Goal: Check status: Check status

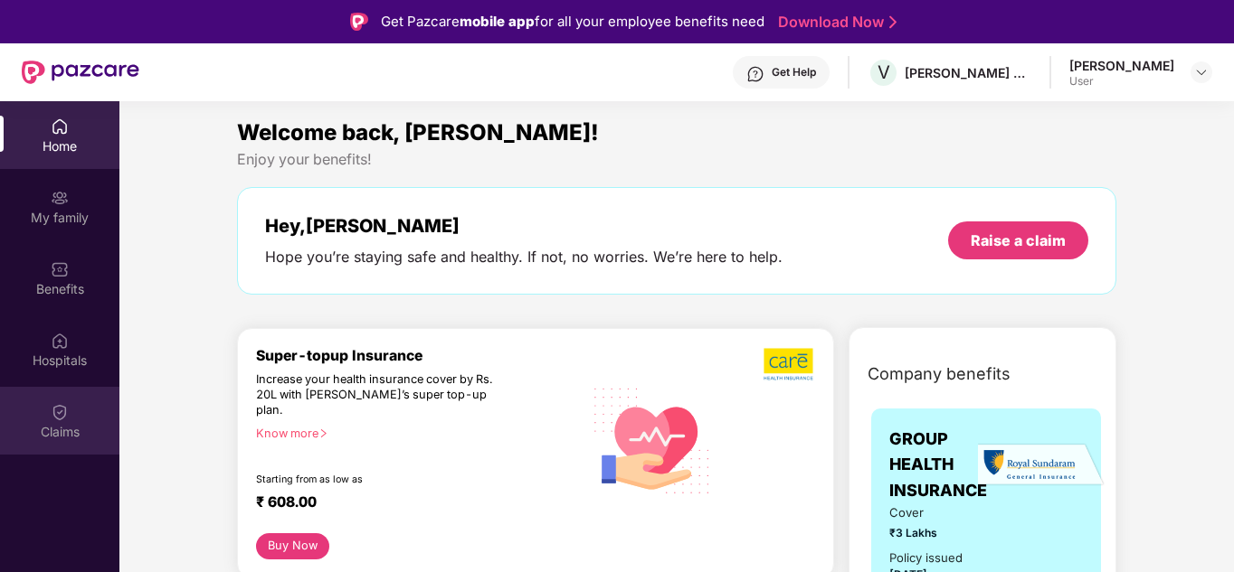
click at [75, 434] on div "Claims" at bounding box center [59, 432] width 119 height 18
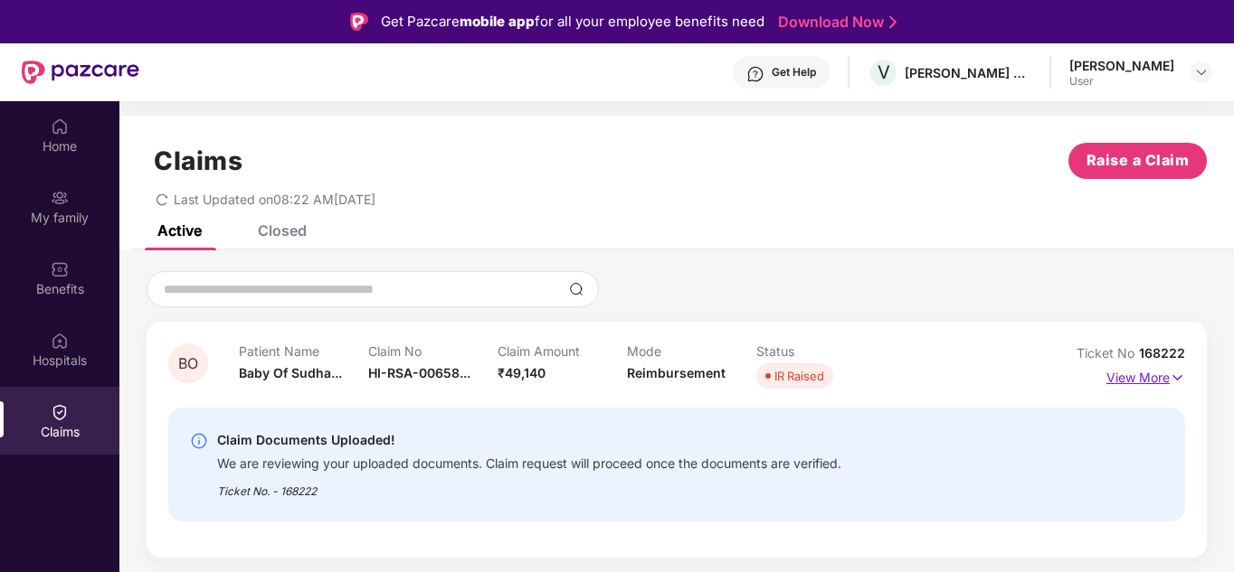
click at [1179, 379] on img at bounding box center [1176, 378] width 15 height 20
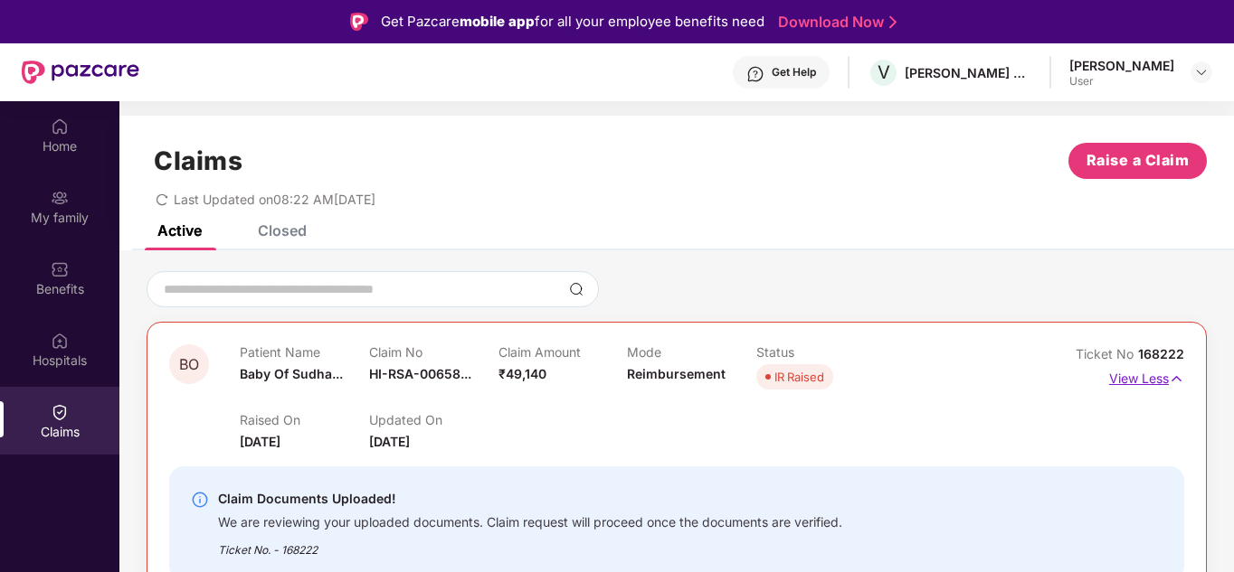
click at [1179, 379] on img at bounding box center [1175, 379] width 15 height 20
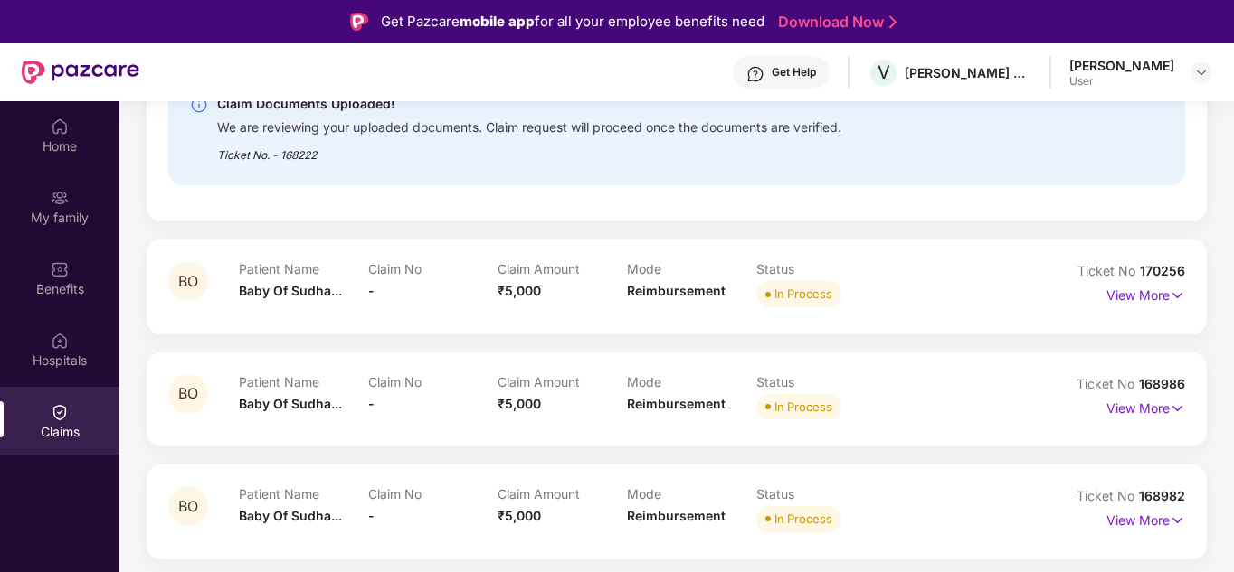
scroll to position [362, 0]
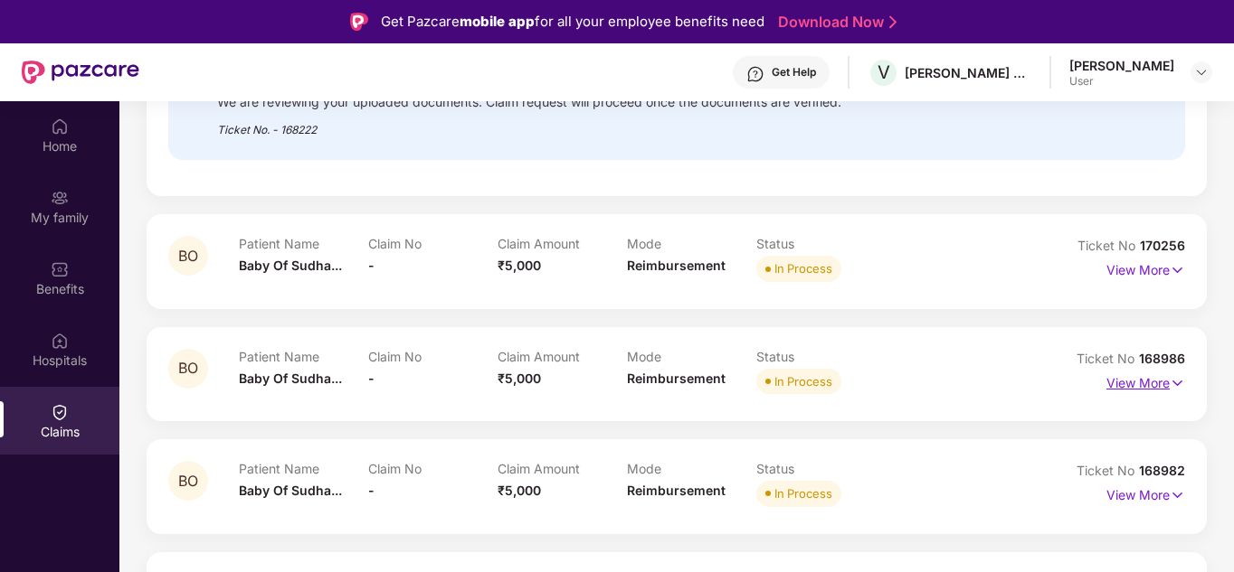
click at [1153, 379] on p "View More" at bounding box center [1145, 381] width 79 height 24
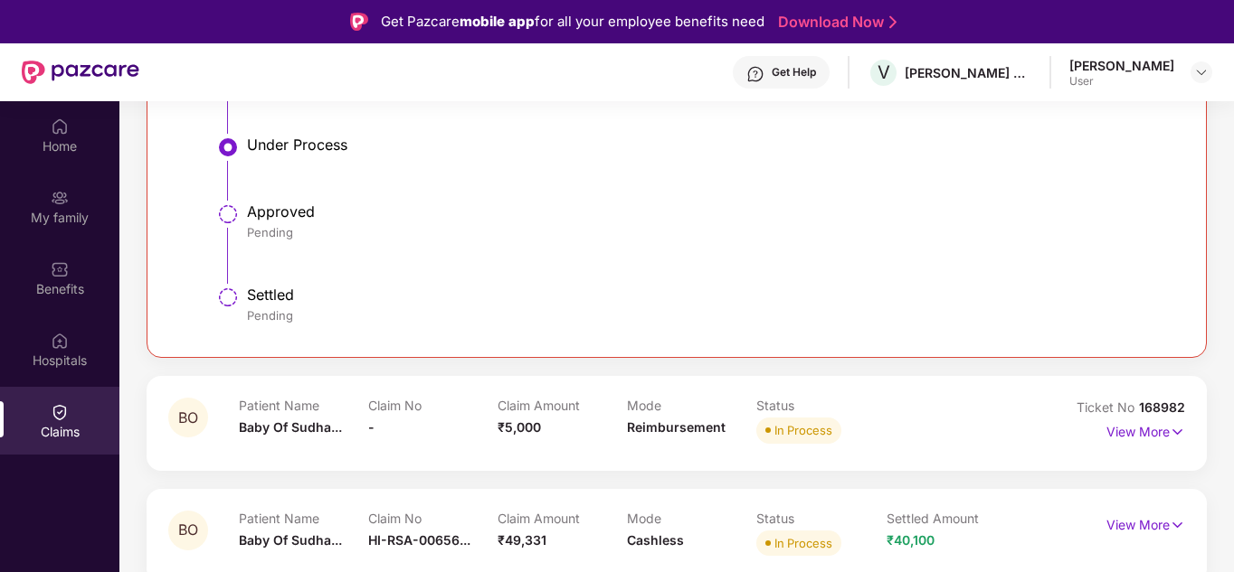
scroll to position [1149, 0]
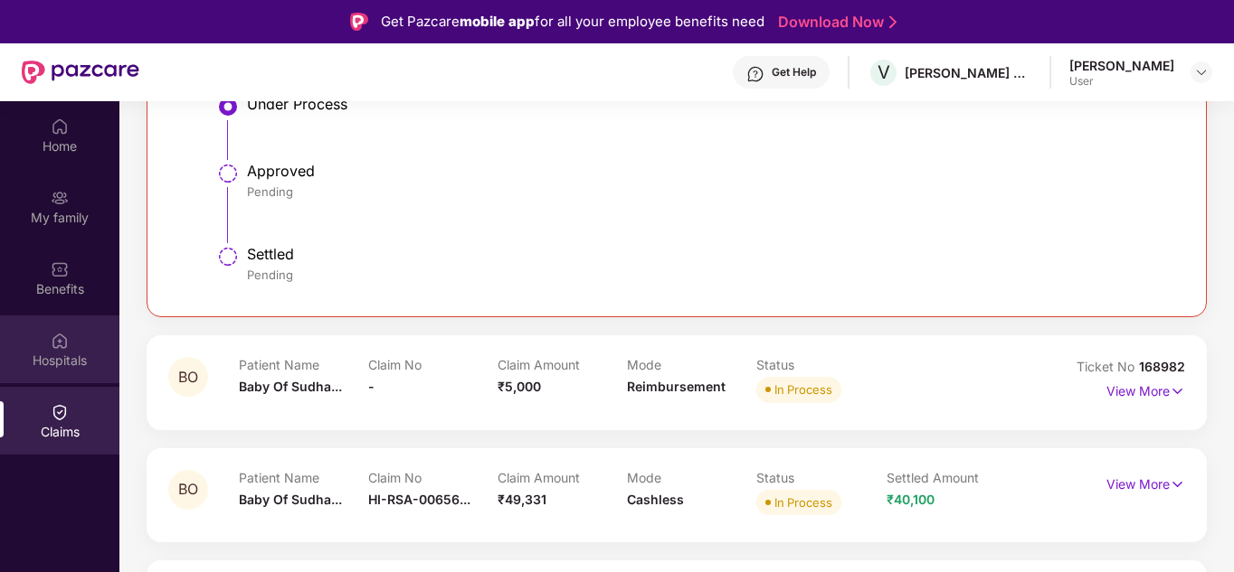
click at [90, 365] on div "Hospitals" at bounding box center [59, 360] width 119 height 18
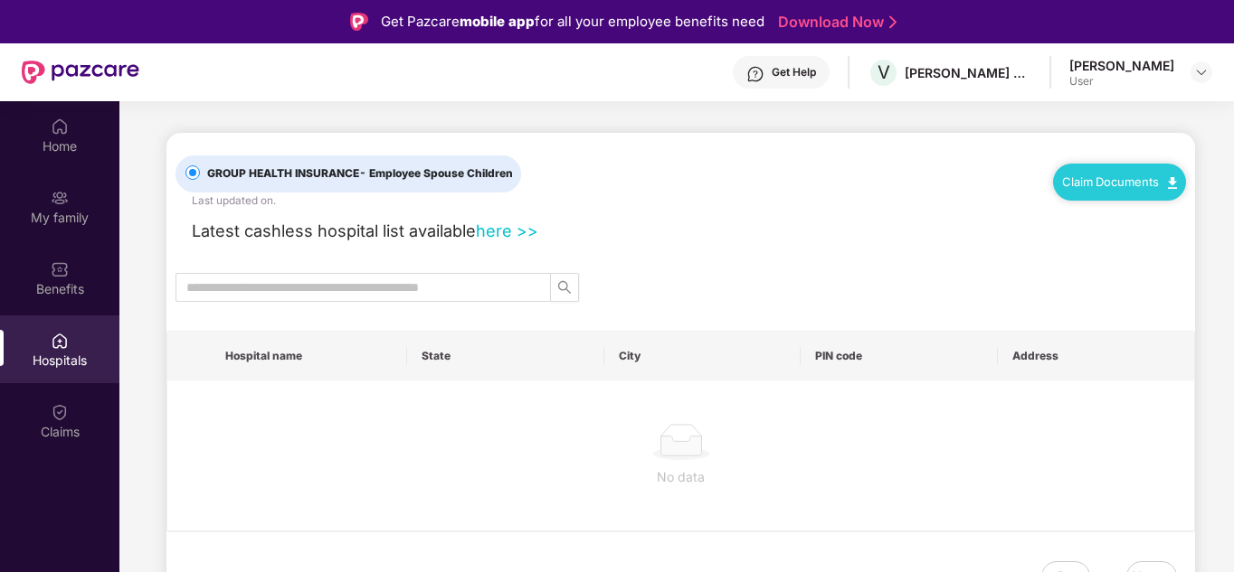
click at [61, 421] on img at bounding box center [60, 412] width 18 height 18
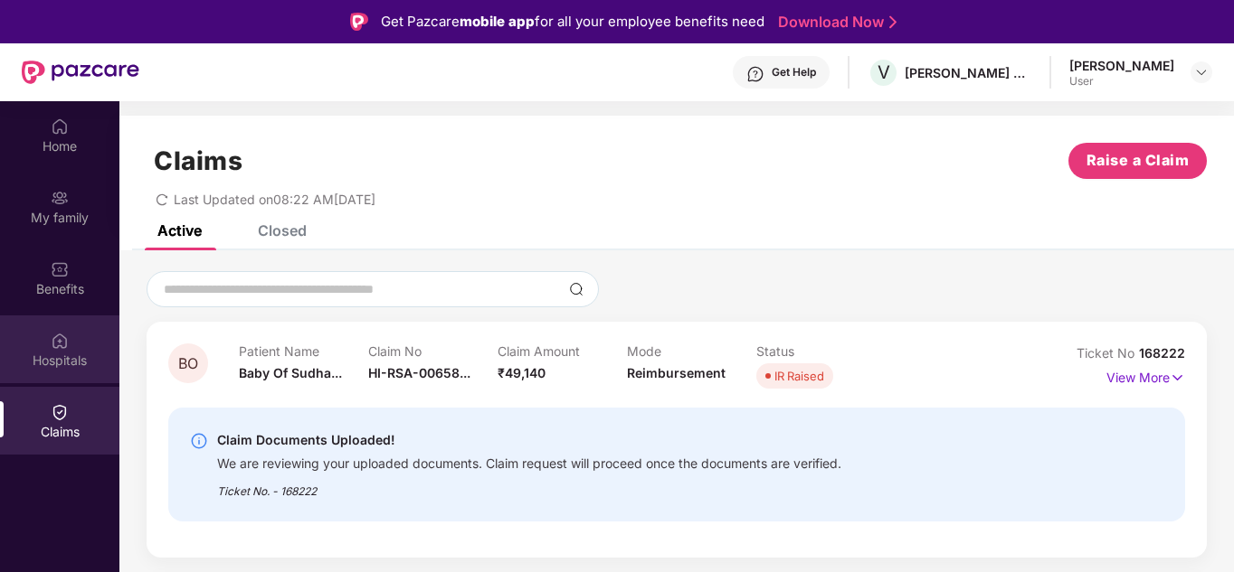
click at [65, 364] on div "Hospitals" at bounding box center [59, 361] width 119 height 18
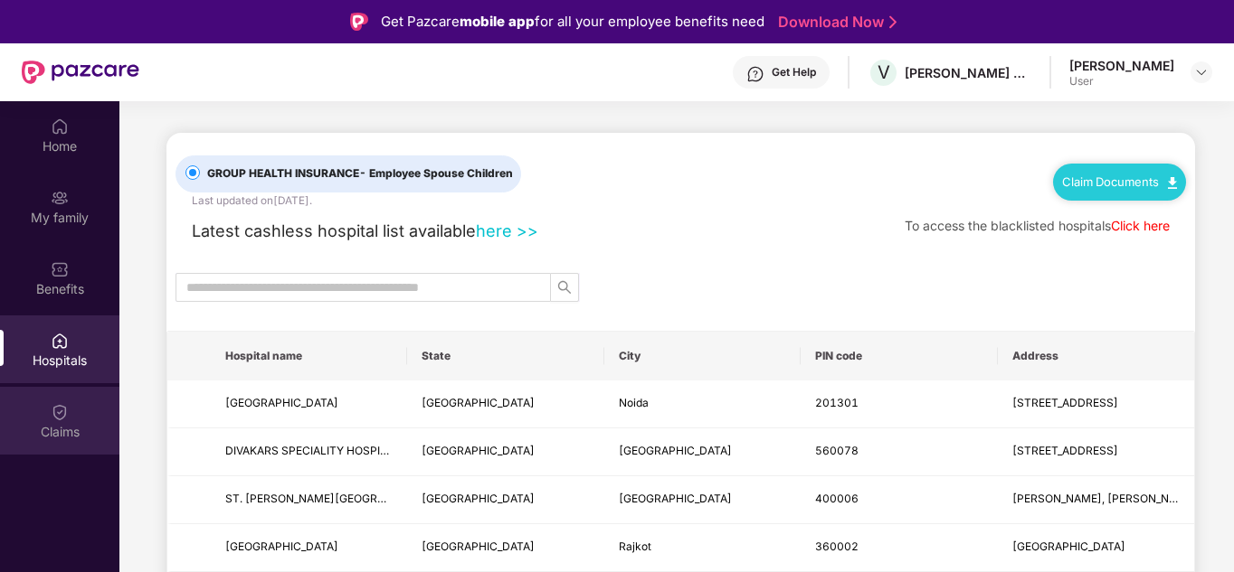
click at [60, 414] on img at bounding box center [60, 412] width 18 height 18
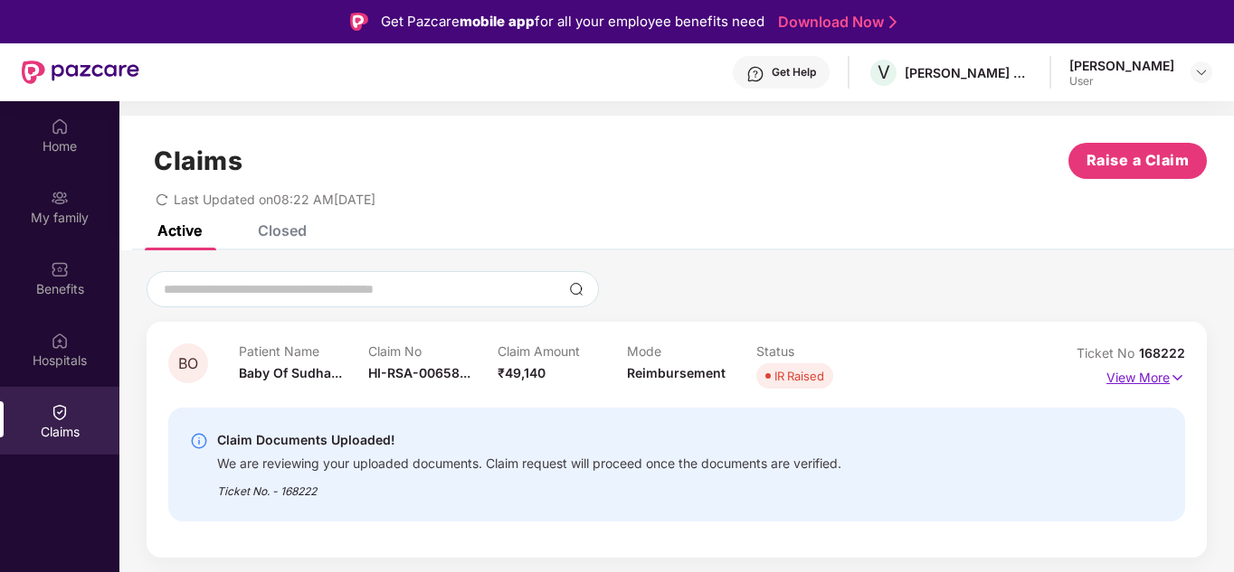
click at [1177, 377] on img at bounding box center [1176, 378] width 15 height 20
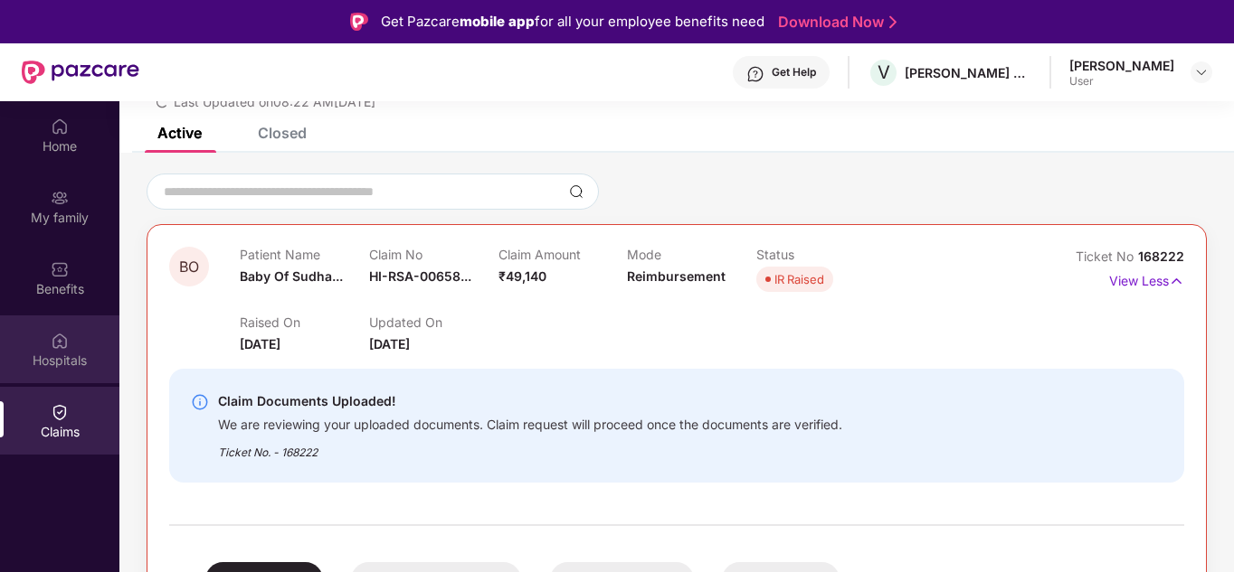
scroll to position [90, 0]
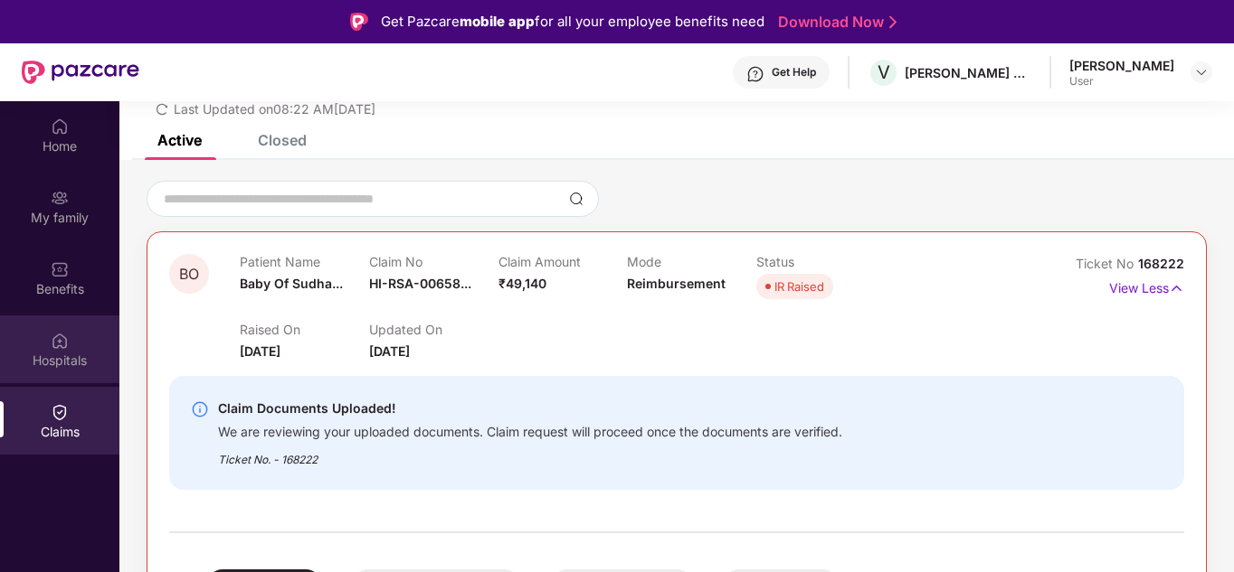
click at [57, 371] on div "Hospitals" at bounding box center [59, 350] width 119 height 68
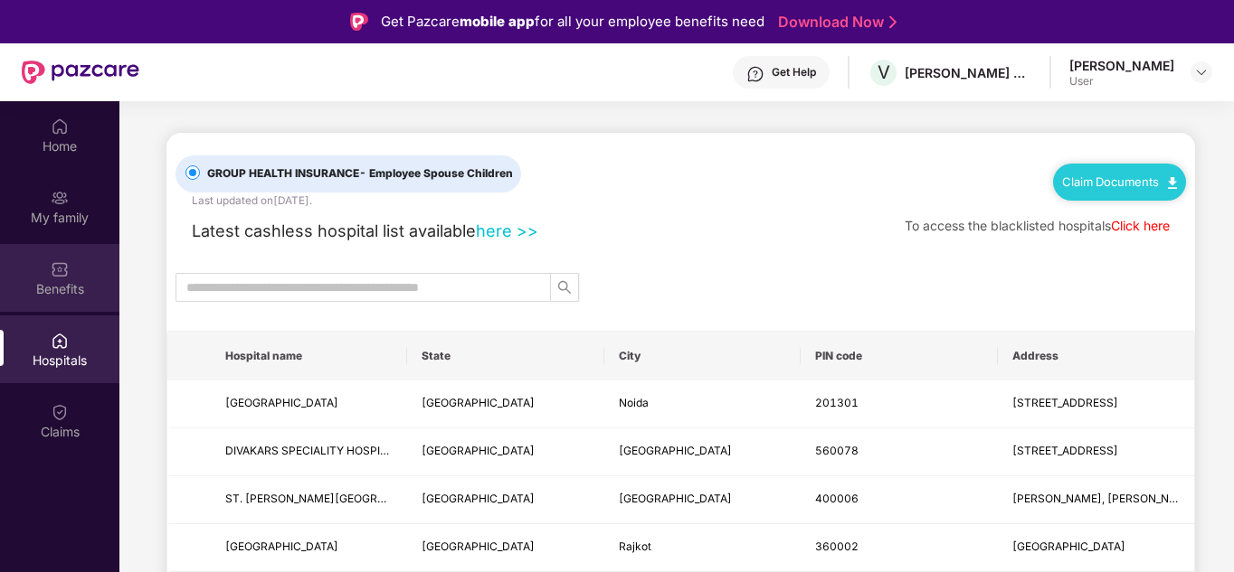
click at [67, 282] on div "Benefits" at bounding box center [59, 289] width 119 height 18
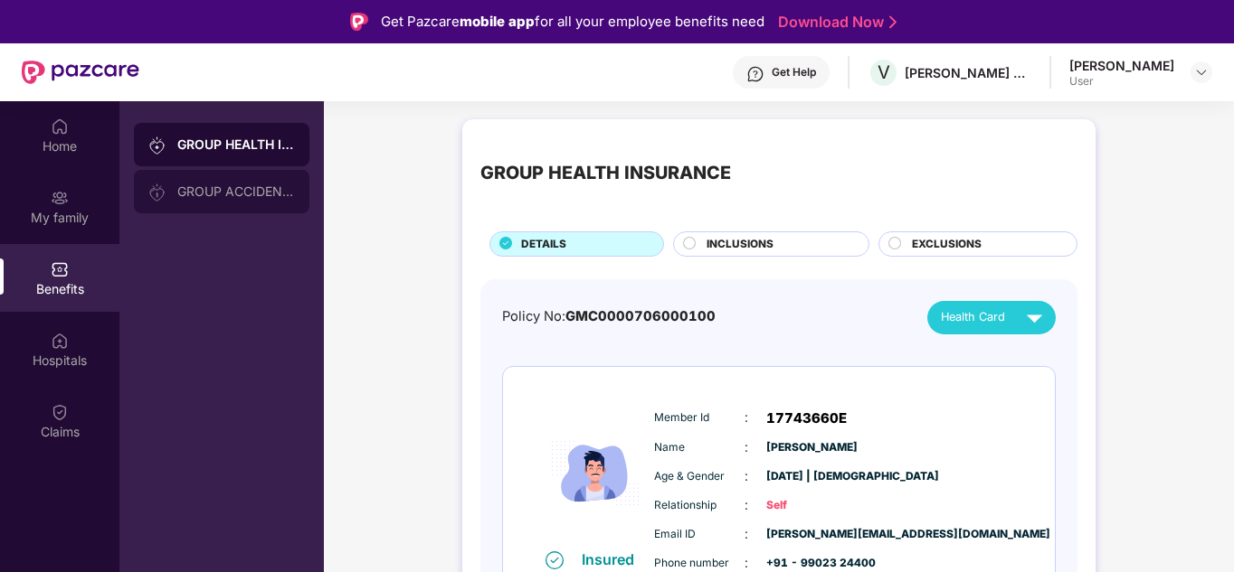
click at [211, 200] on div "GROUP ACCIDENTAL INSURANCE" at bounding box center [221, 191] width 175 height 43
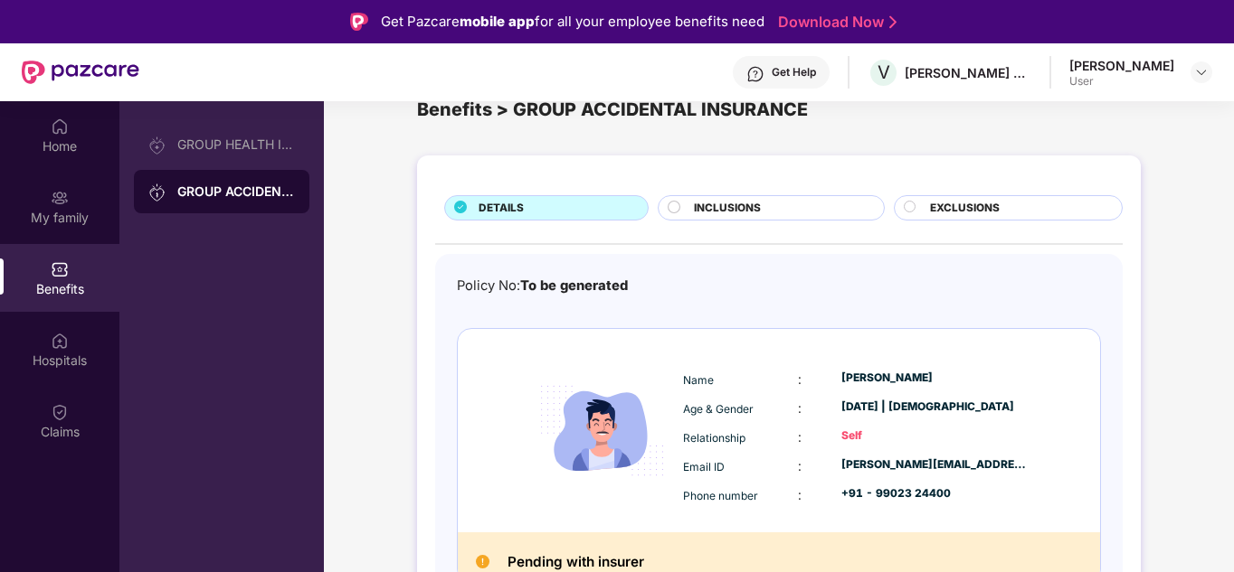
scroll to position [64, 0]
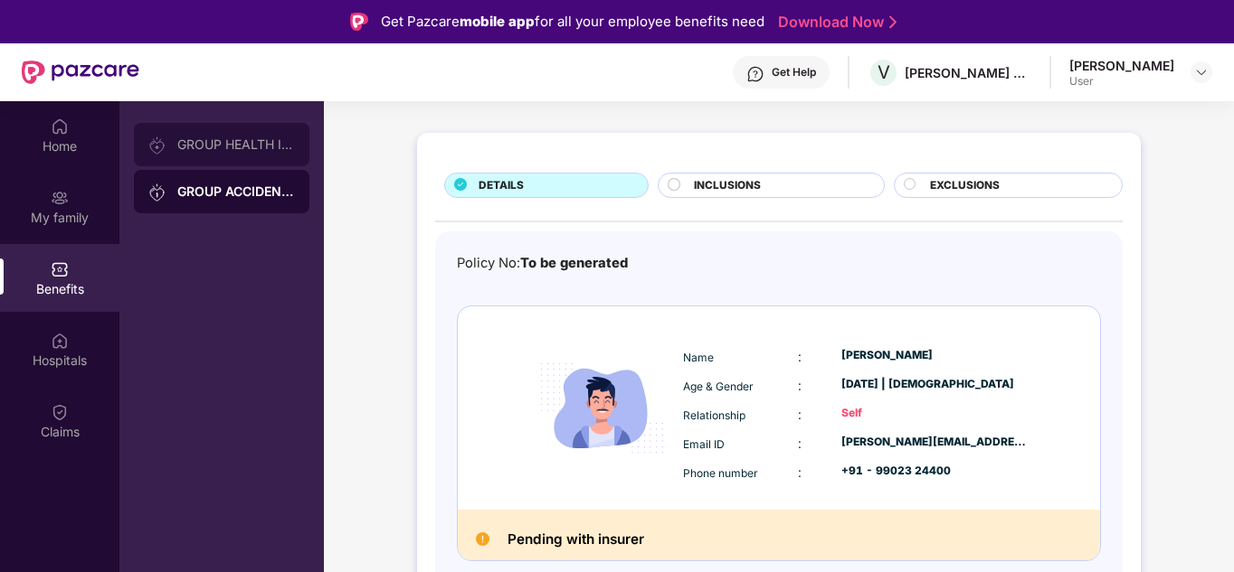
click at [197, 146] on div "GROUP HEALTH INSURANCE" at bounding box center [236, 144] width 118 height 14
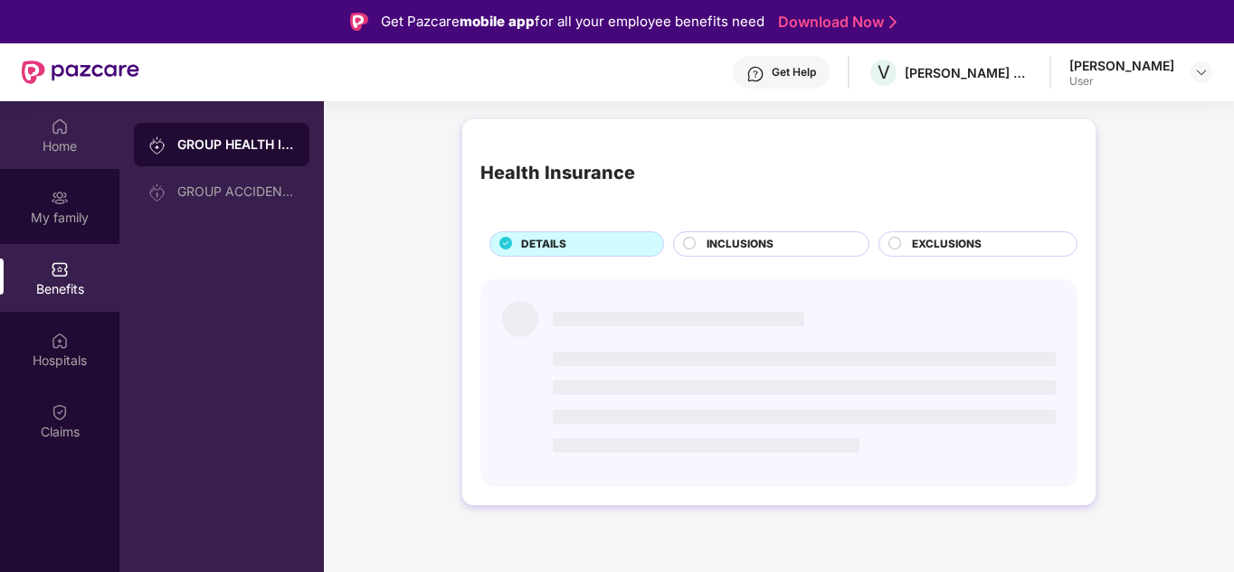
click at [70, 137] on div "Home" at bounding box center [59, 146] width 119 height 18
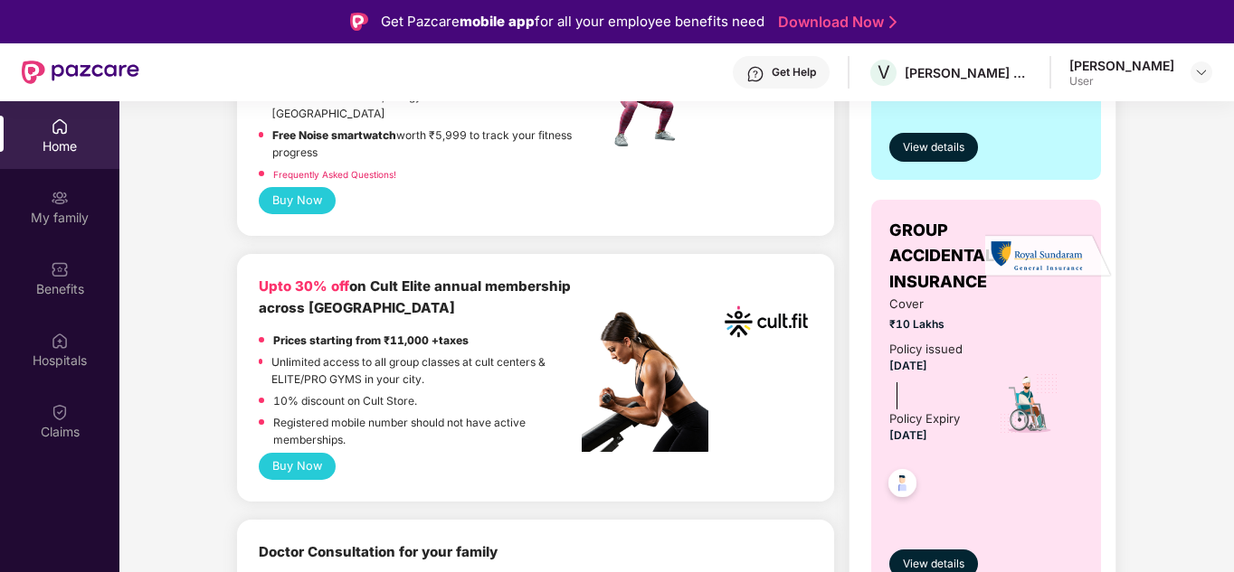
scroll to position [633, 0]
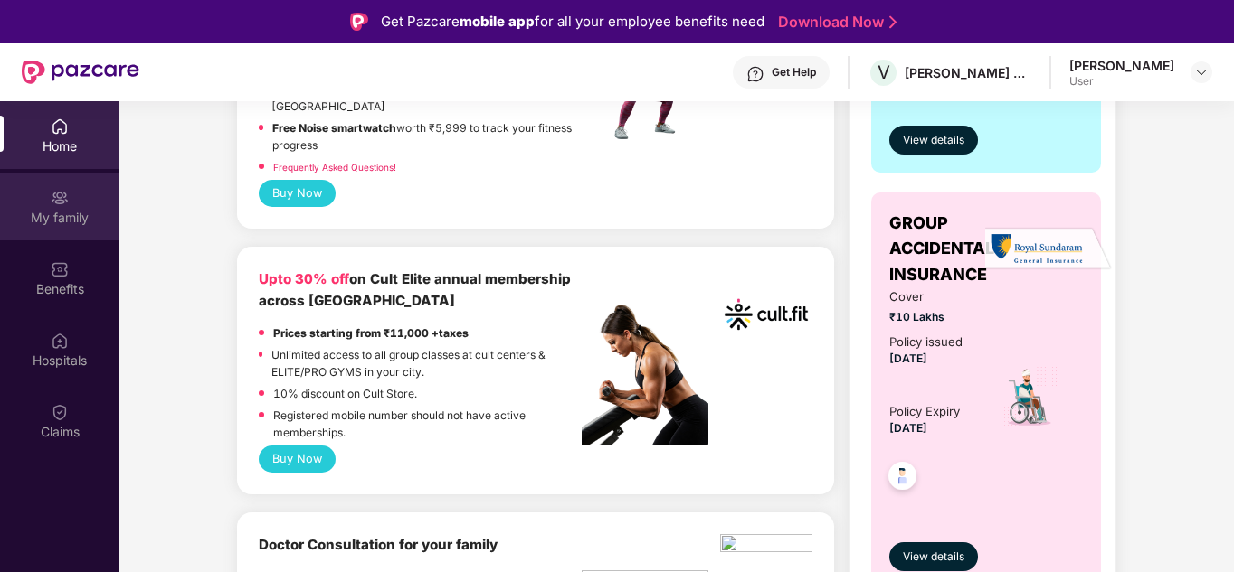
click at [61, 211] on div "My family" at bounding box center [59, 218] width 119 height 18
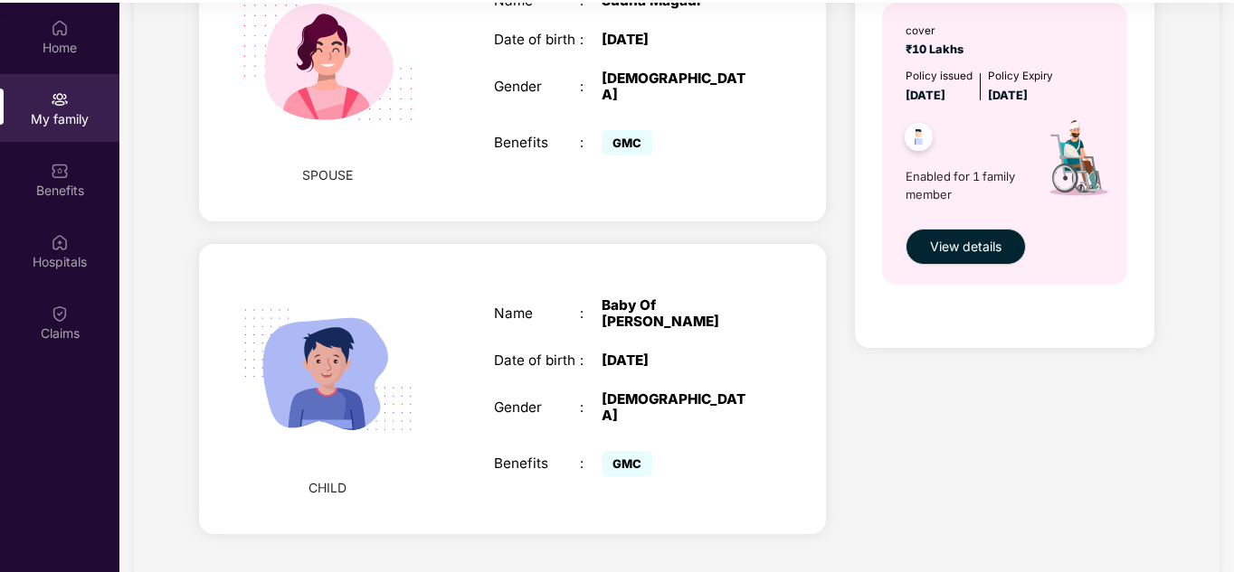
scroll to position [101, 0]
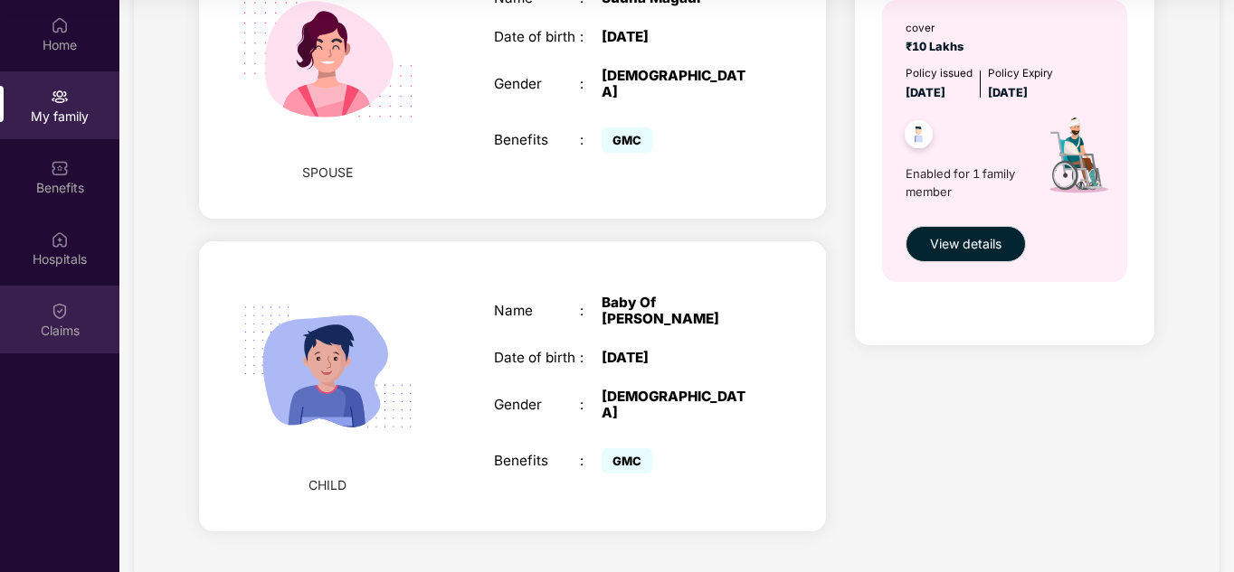
click at [52, 305] on img at bounding box center [60, 311] width 18 height 18
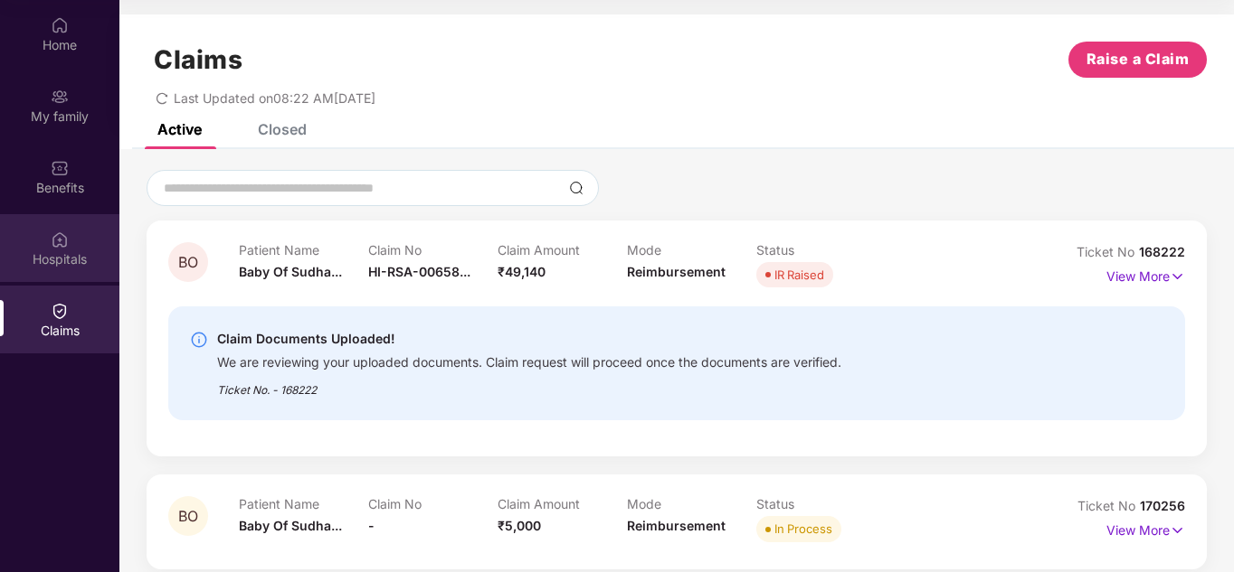
click at [56, 255] on div "Hospitals" at bounding box center [59, 260] width 119 height 18
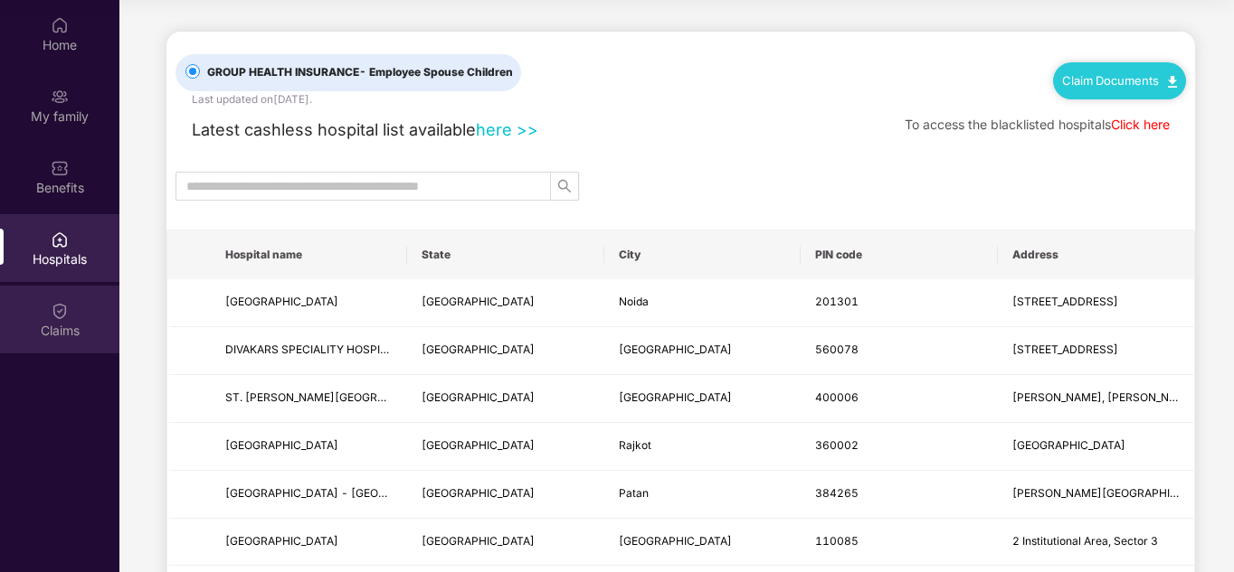
click at [56, 337] on div "Claims" at bounding box center [59, 331] width 119 height 18
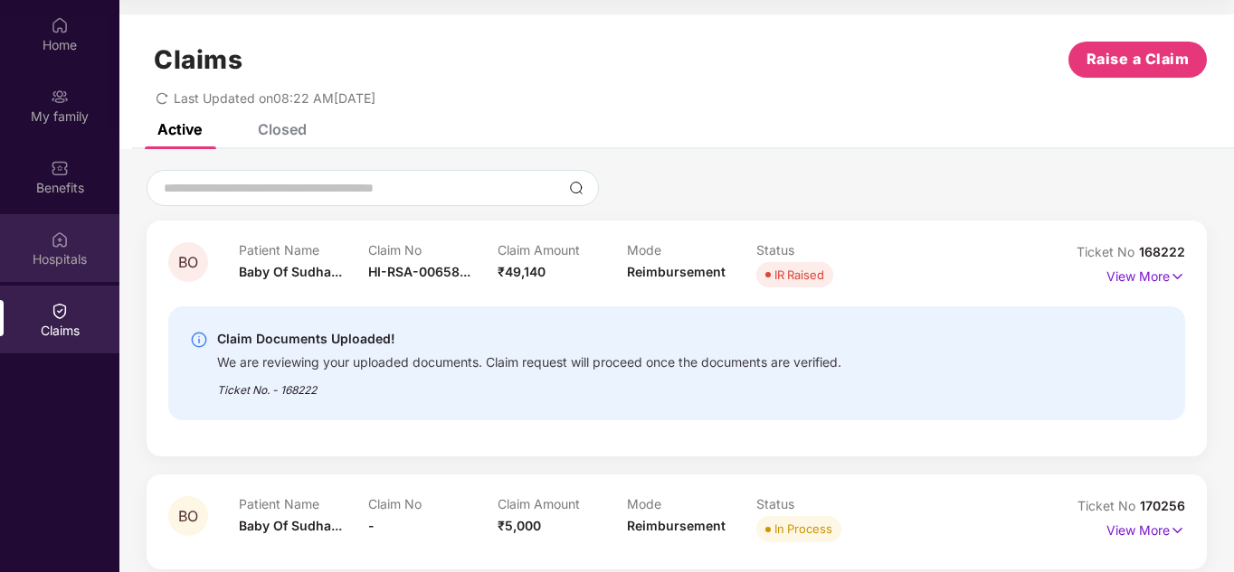
click at [59, 261] on div "Hospitals" at bounding box center [59, 260] width 119 height 18
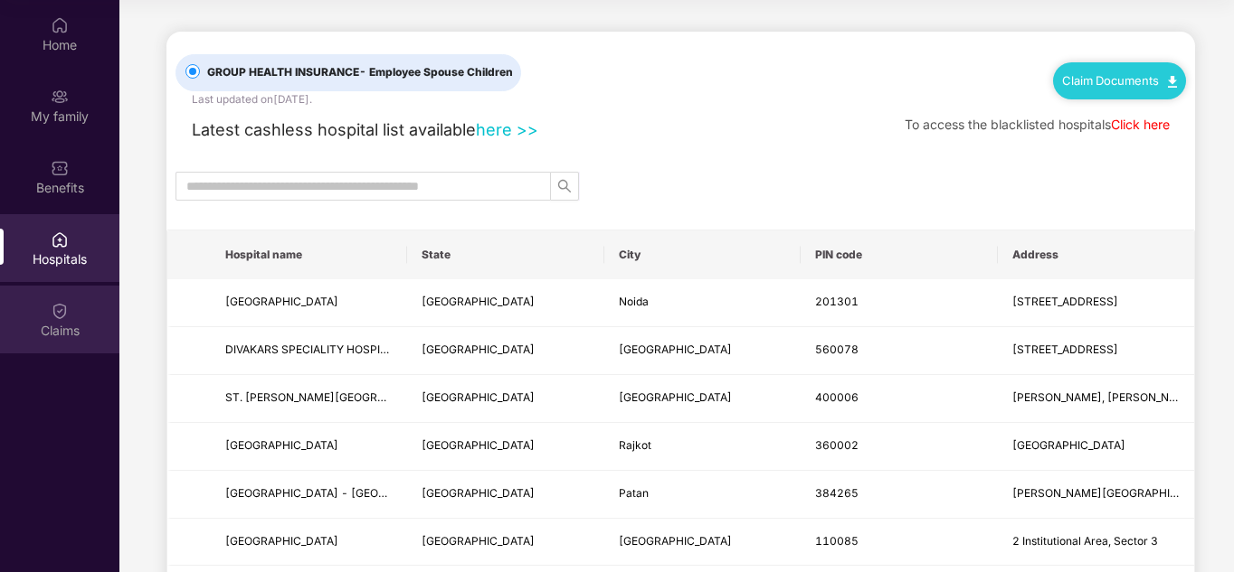
click at [52, 346] on div "Claims" at bounding box center [59, 320] width 119 height 68
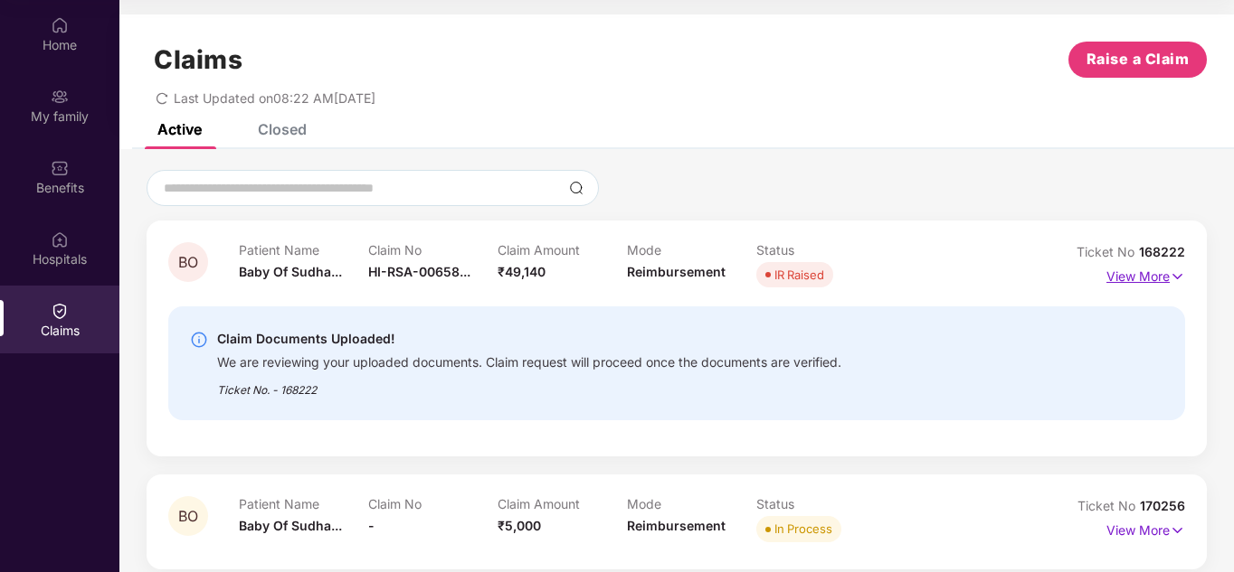
click at [1178, 275] on img at bounding box center [1176, 277] width 15 height 20
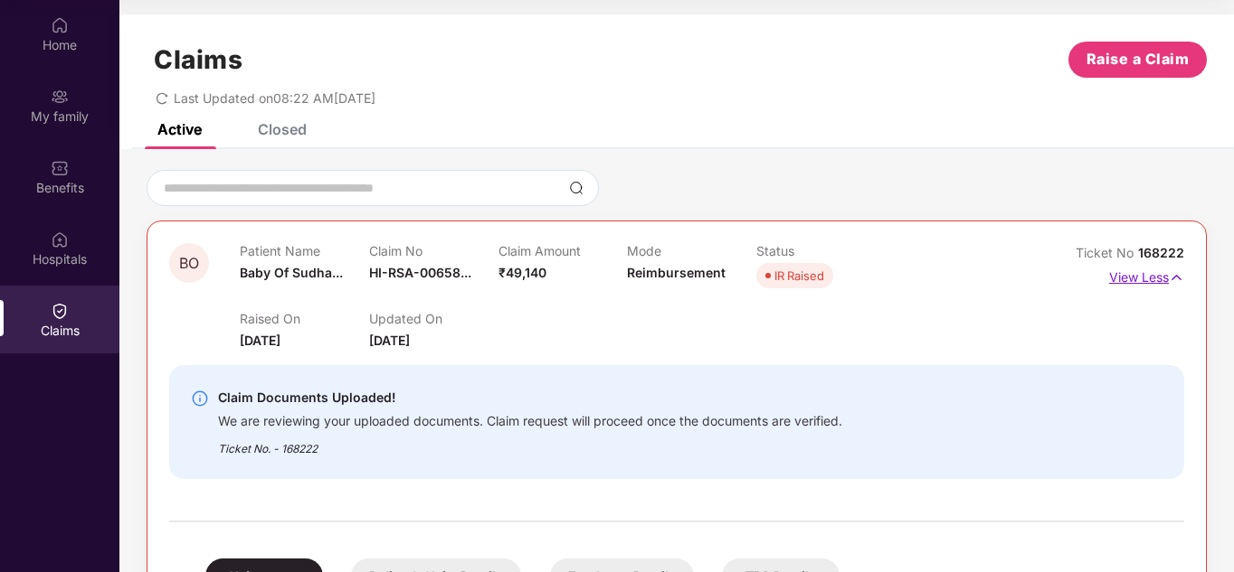
click at [1178, 275] on img at bounding box center [1175, 278] width 15 height 20
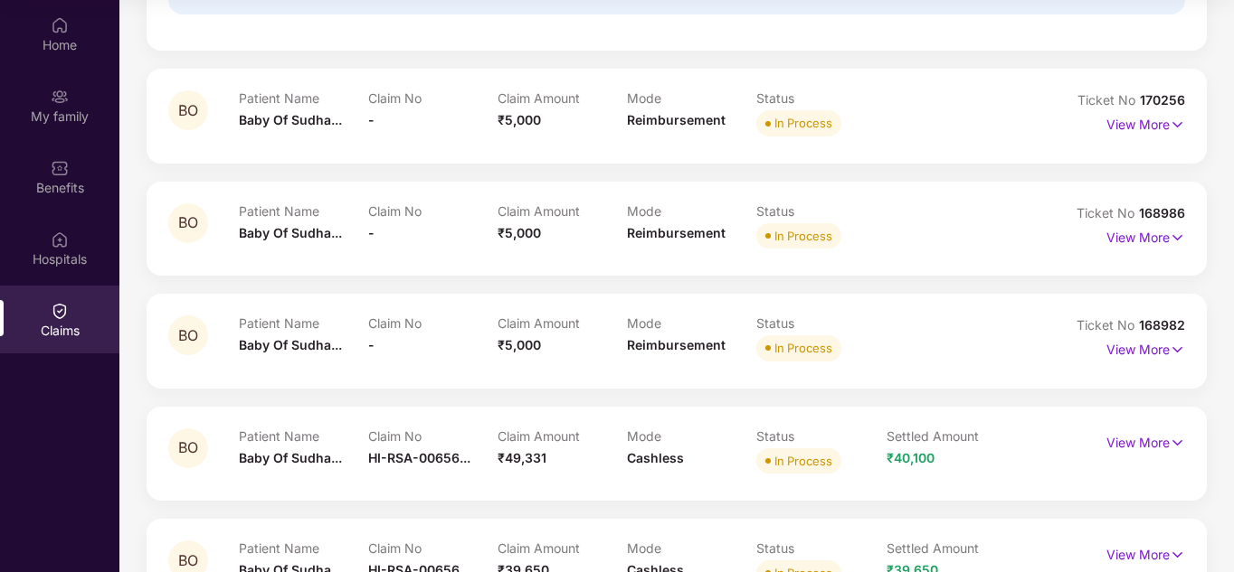
scroll to position [452, 0]
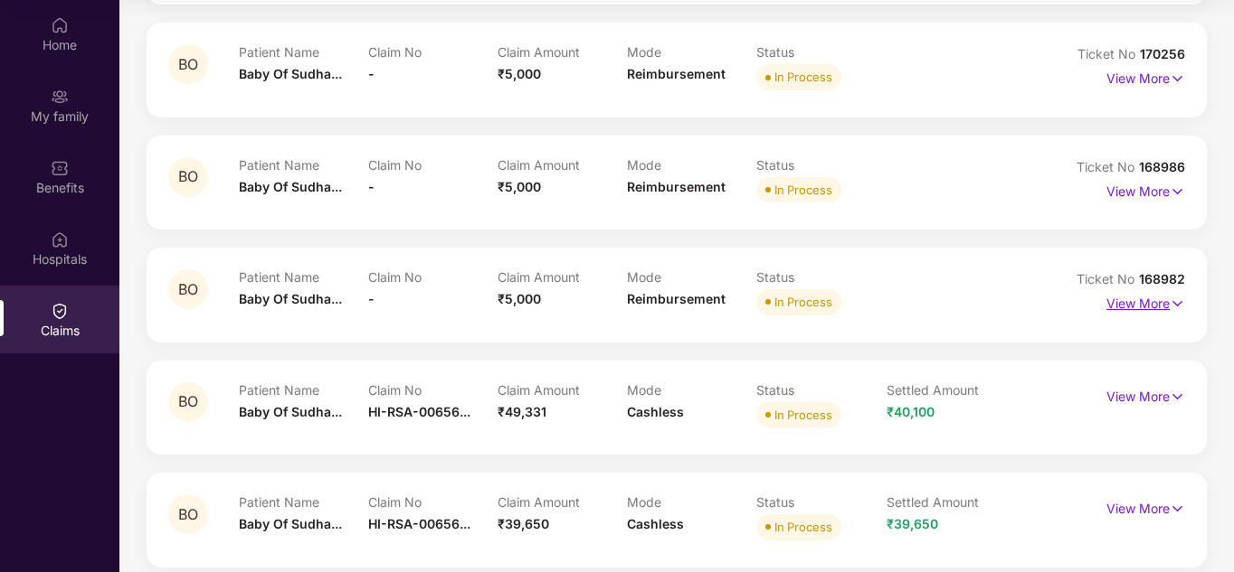
click at [1161, 307] on p "View More" at bounding box center [1145, 301] width 79 height 24
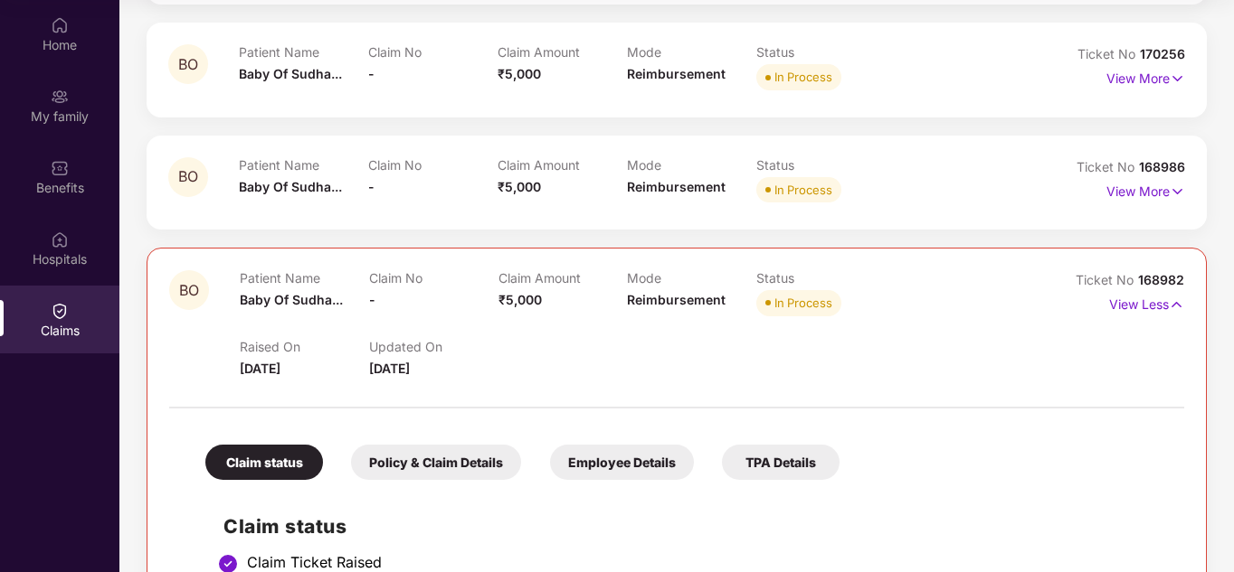
click at [436, 457] on div "Policy & Claim Details" at bounding box center [436, 462] width 170 height 35
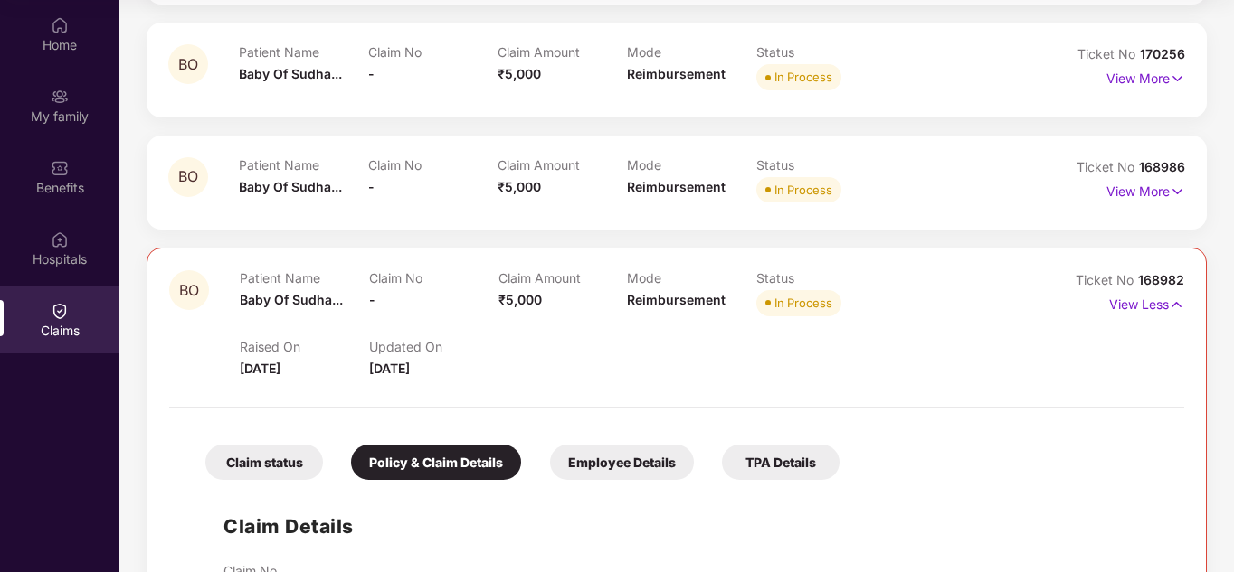
click at [250, 468] on div "Claim status" at bounding box center [264, 462] width 118 height 35
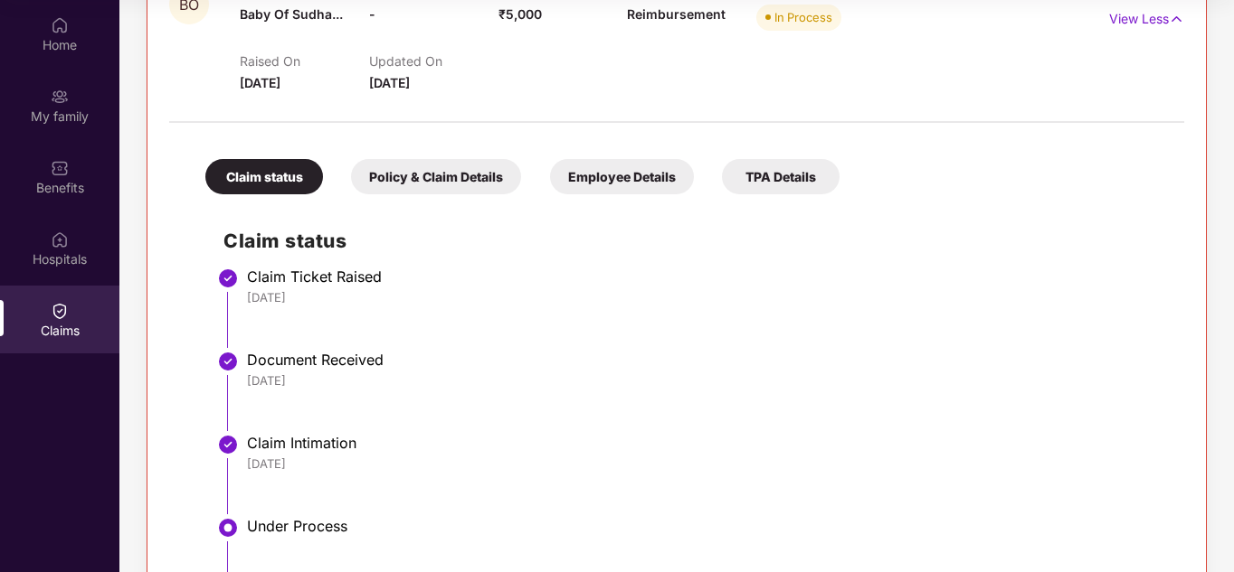
scroll to position [723, 0]
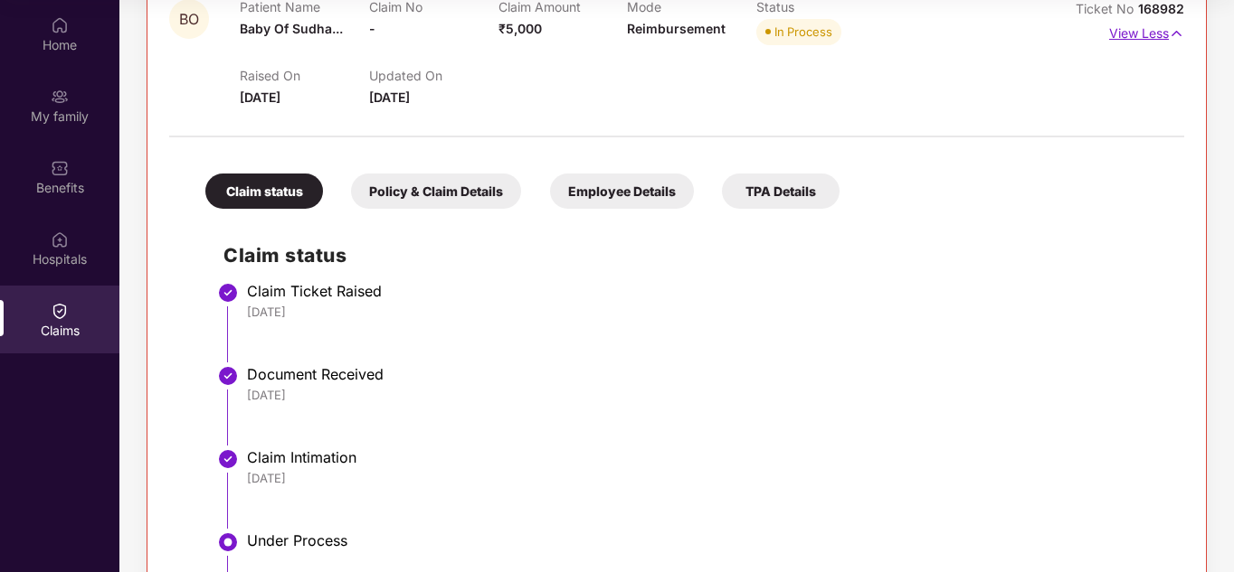
click at [1172, 30] on img at bounding box center [1175, 34] width 15 height 20
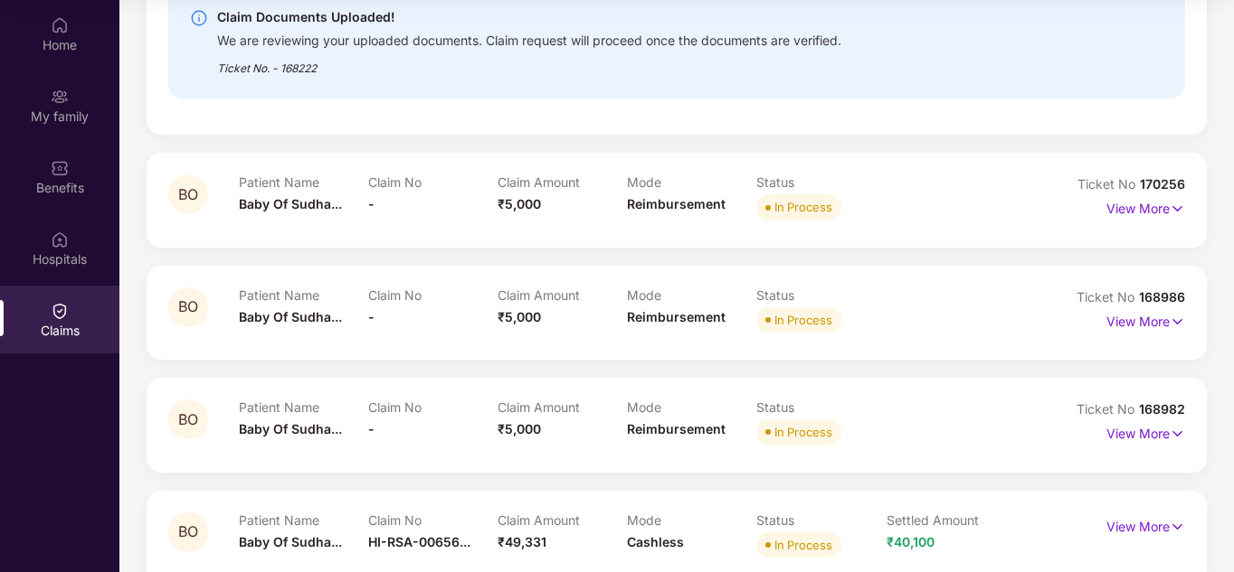
scroll to position [104, 0]
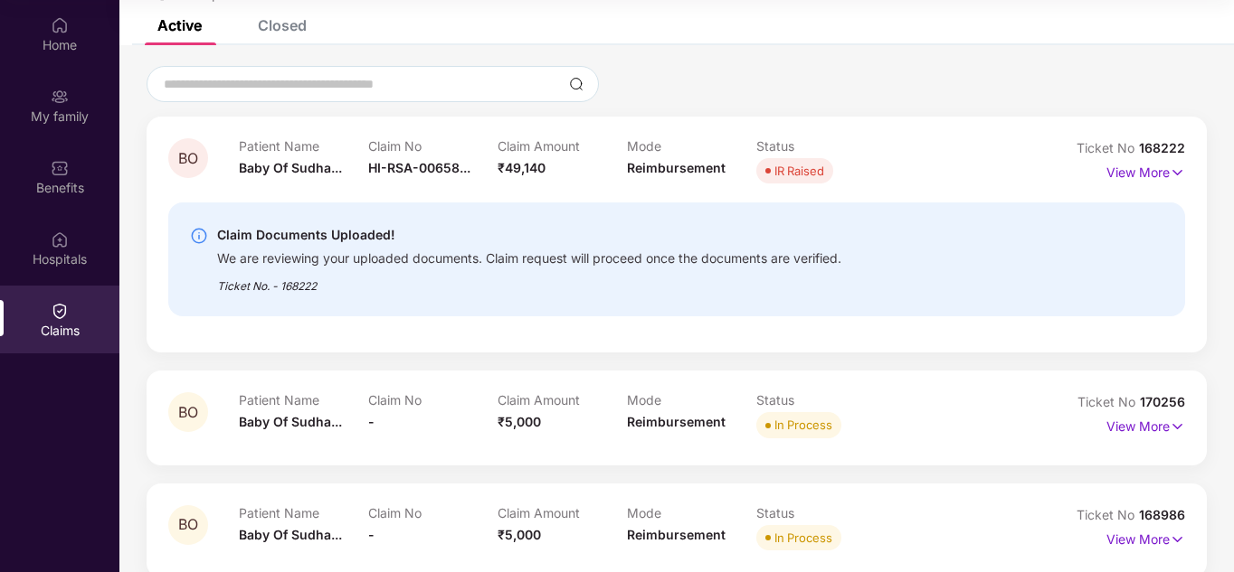
click at [288, 23] on div "Closed" at bounding box center [282, 25] width 49 height 18
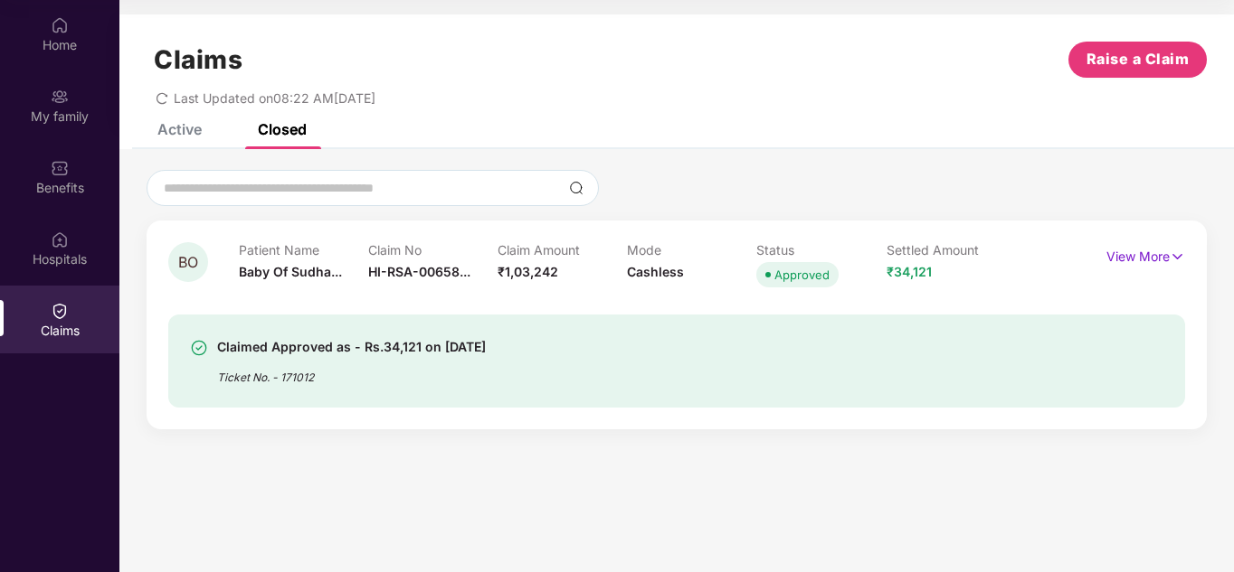
scroll to position [0, 0]
click at [1158, 256] on p "View More" at bounding box center [1145, 254] width 79 height 24
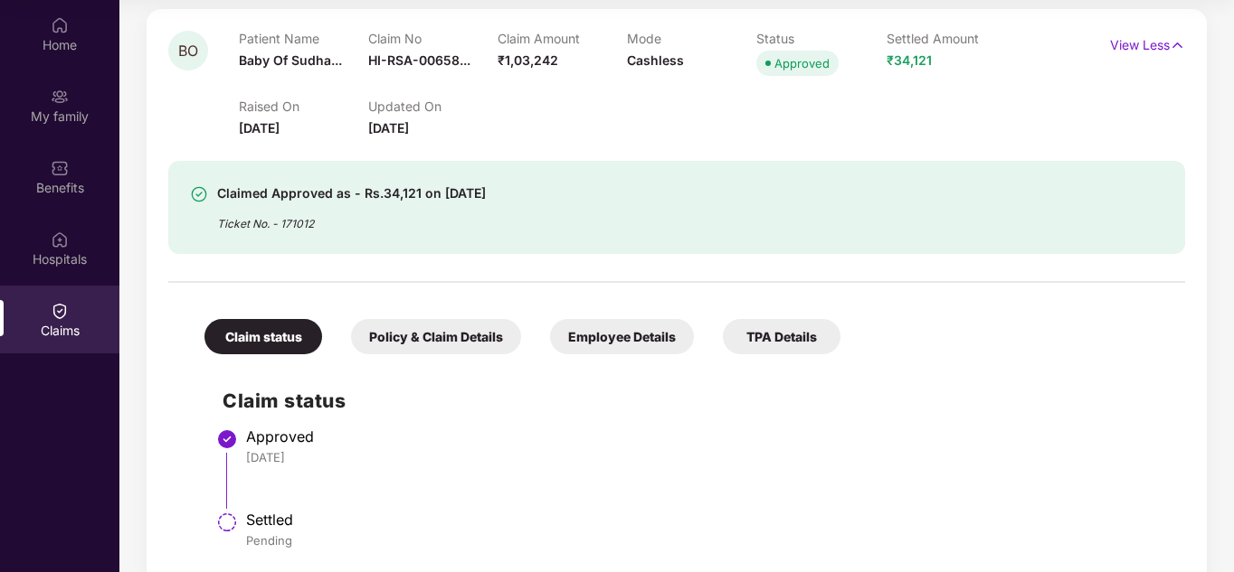
scroll to position [240, 0]
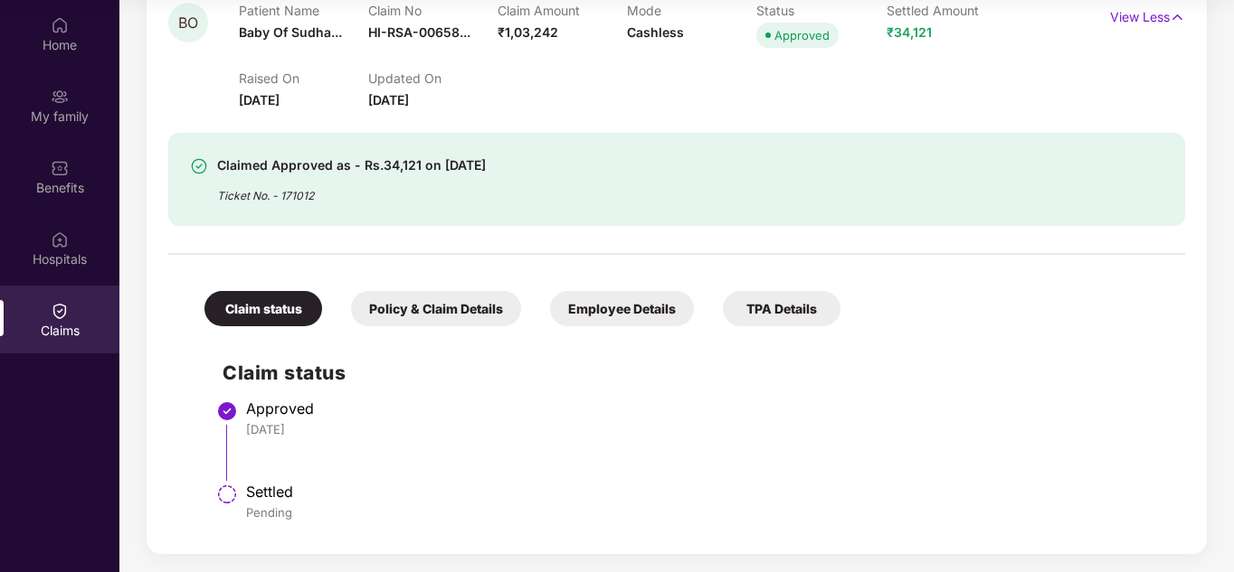
click at [290, 503] on div "Settled Pending" at bounding box center [706, 502] width 921 height 38
click at [375, 487] on div "Settled" at bounding box center [706, 492] width 921 height 18
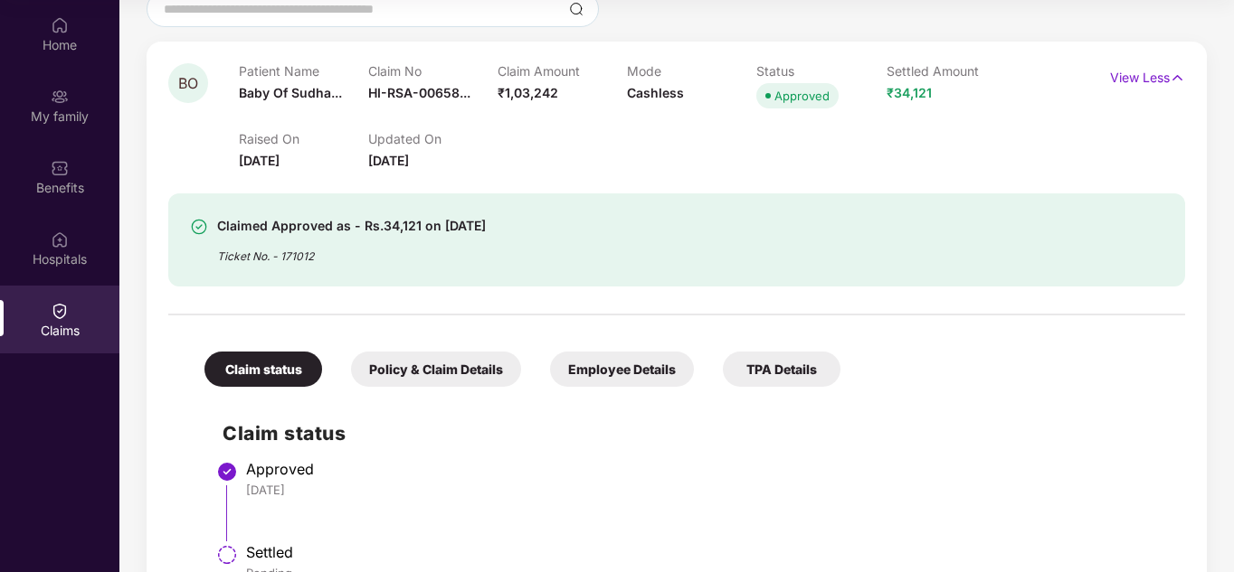
scroll to position [149, 0]
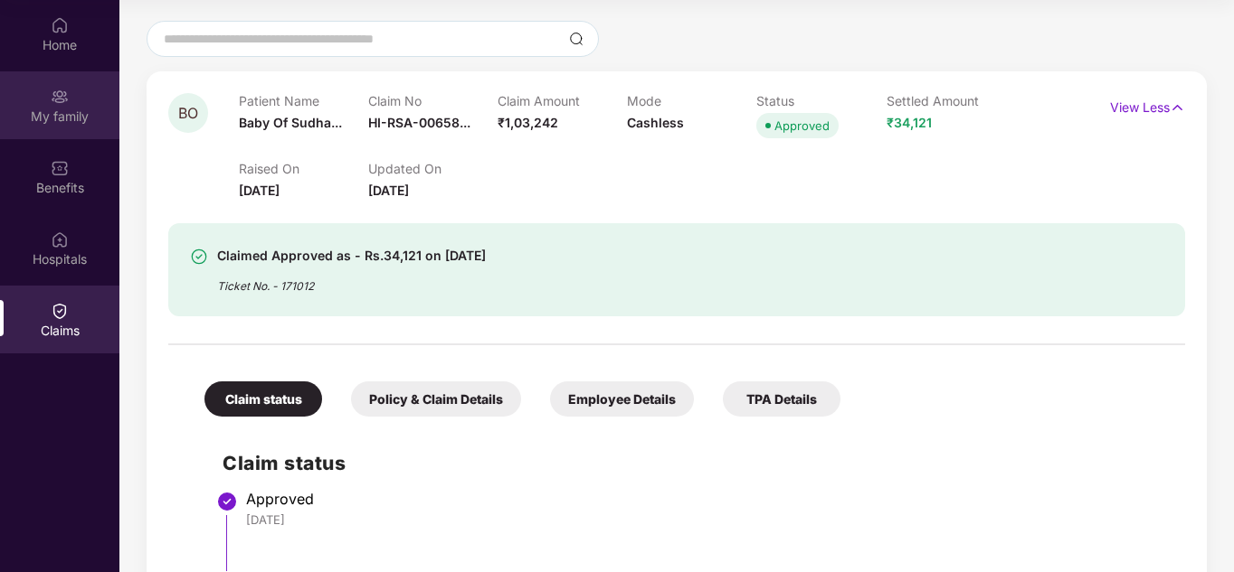
click at [62, 112] on div "My family" at bounding box center [59, 117] width 119 height 18
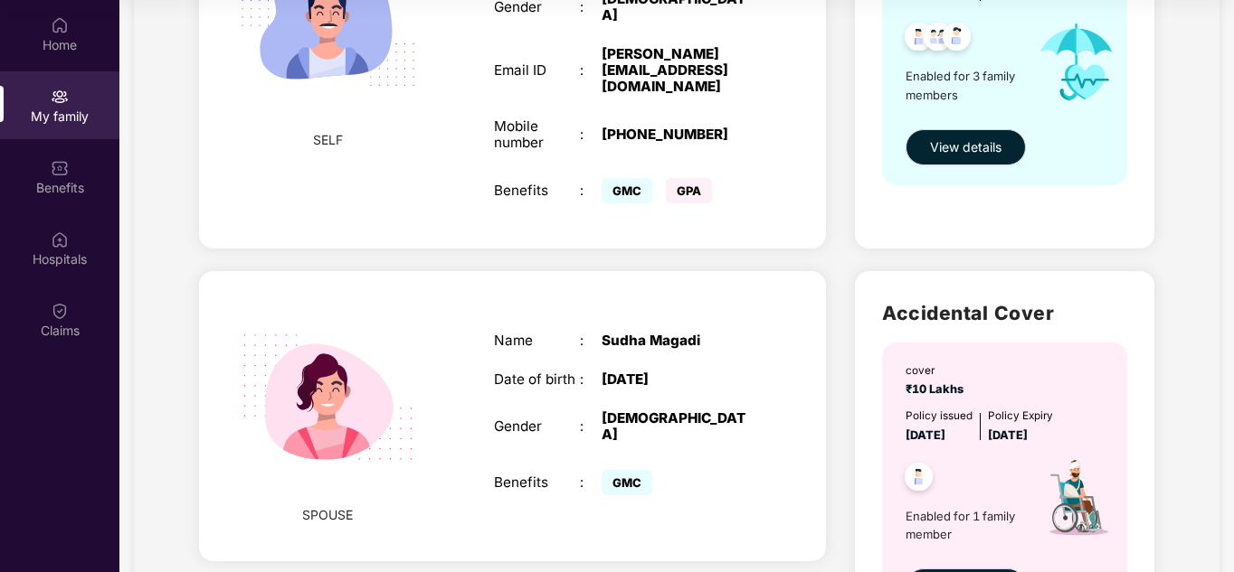
scroll to position [187, 0]
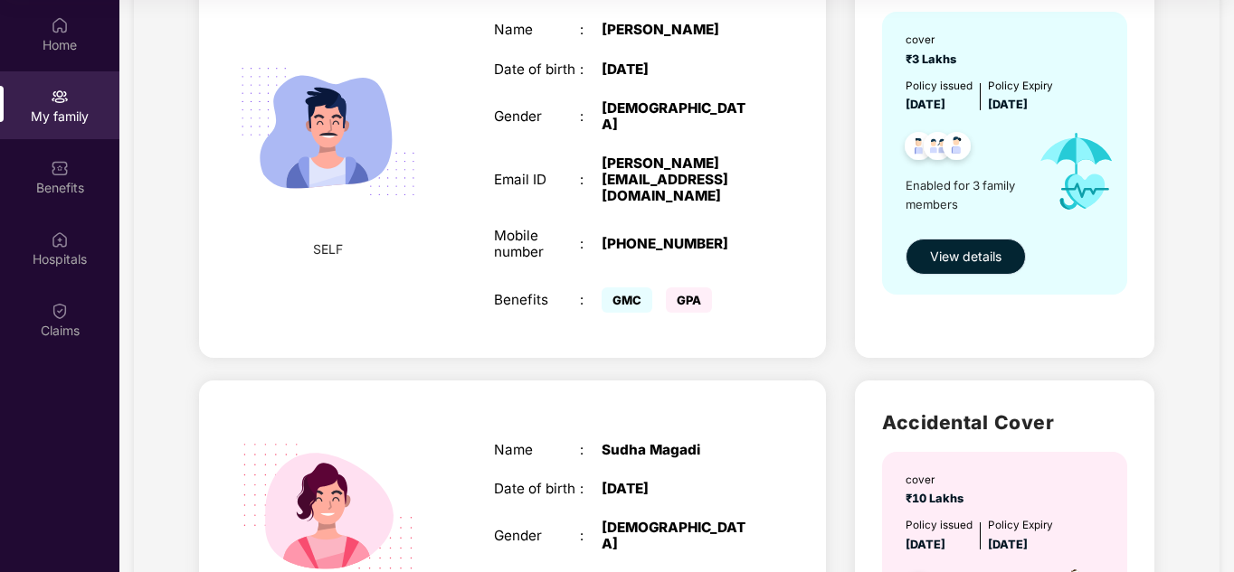
click at [993, 264] on span "View details" at bounding box center [965, 257] width 71 height 20
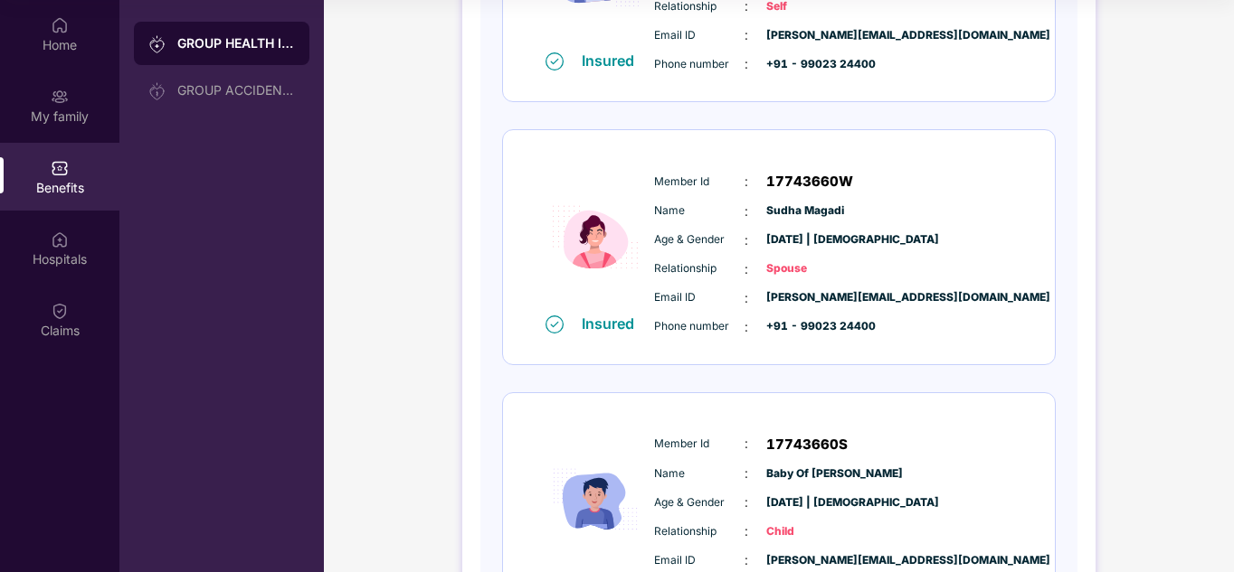
scroll to position [565, 0]
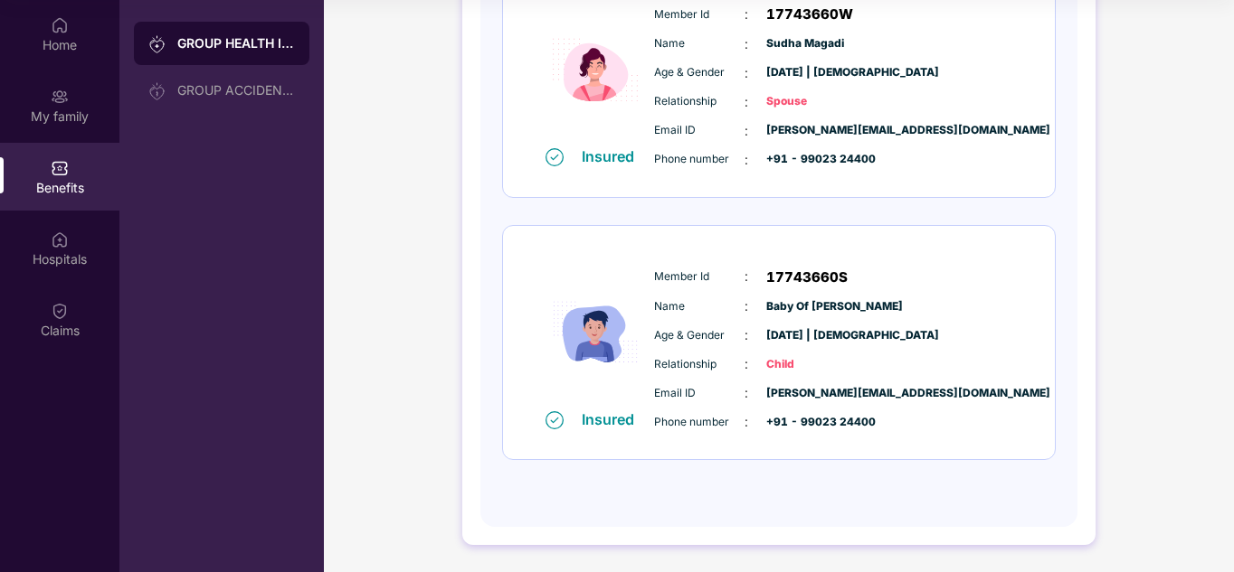
click at [1002, 295] on div "Member Id : 17743660S Name : Baby Of [PERSON_NAME] Age & Gender : [DATE] | [DEM…" at bounding box center [833, 350] width 368 height 184
click at [792, 367] on span "Child" at bounding box center [811, 364] width 90 height 17
click at [820, 345] on div "Age & Gender : [DATE] | [DEMOGRAPHIC_DATA]" at bounding box center [833, 336] width 359 height 20
click at [63, 118] on div "My family" at bounding box center [59, 117] width 119 height 18
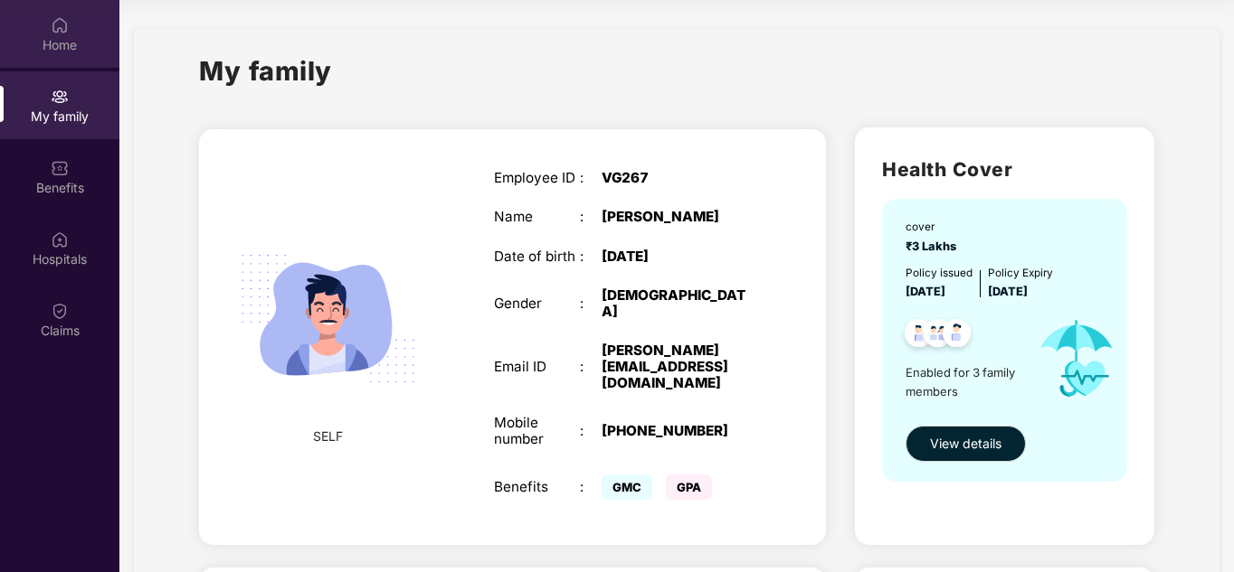
click at [79, 39] on div "Home" at bounding box center [59, 45] width 119 height 18
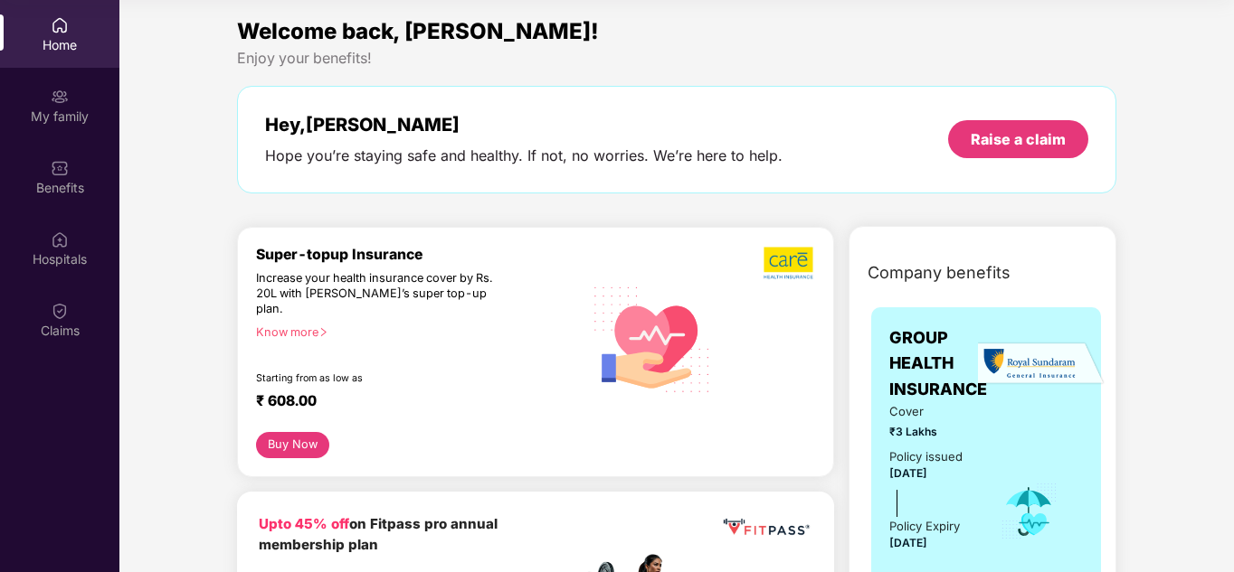
click at [321, 327] on icon "right" at bounding box center [323, 332] width 10 height 10
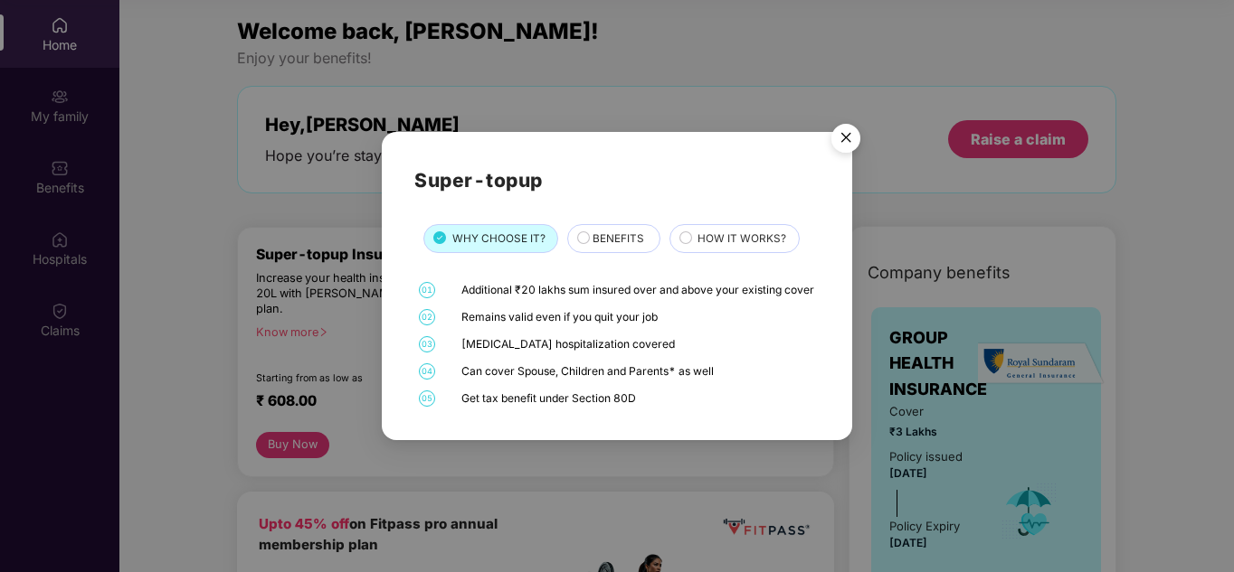
click at [549, 343] on div "01 Additional ₹20 lakhs sum insured over and above your existing cover 02 Remai…" at bounding box center [616, 345] width 404 height 126
click at [851, 128] on img "Close" at bounding box center [845, 141] width 51 height 51
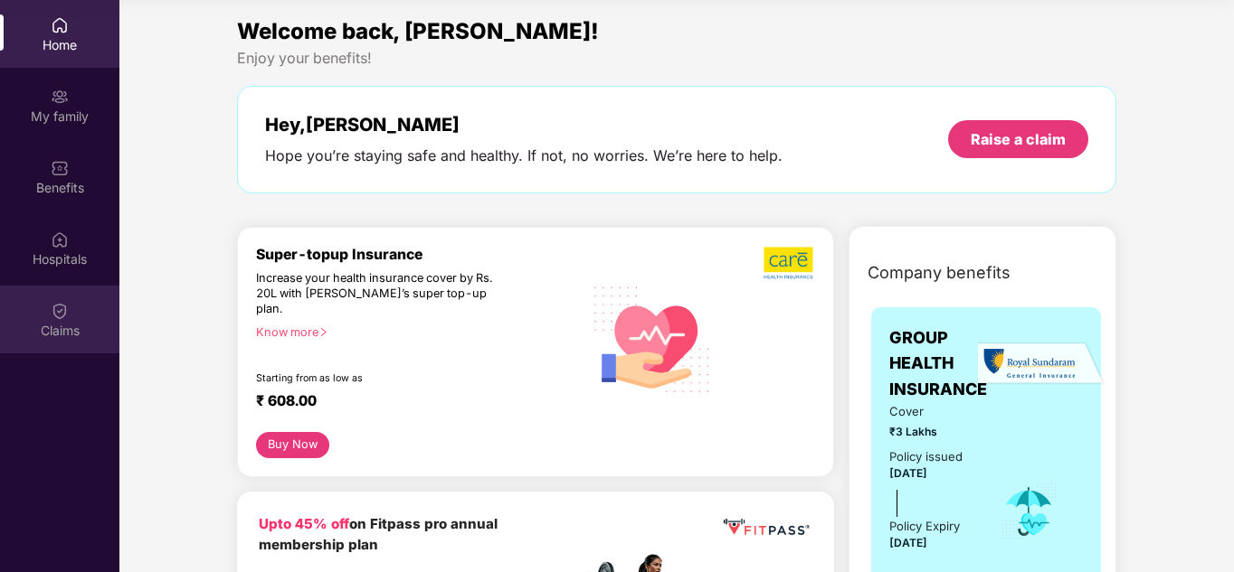
click at [60, 328] on div "Claims" at bounding box center [59, 331] width 119 height 18
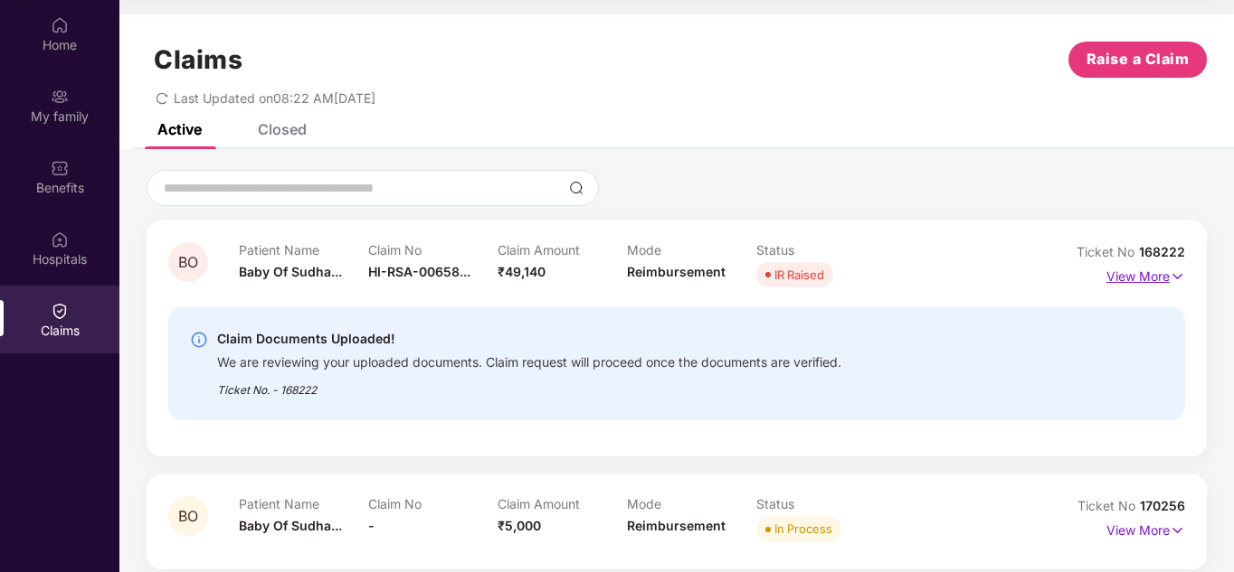
click at [1177, 276] on img at bounding box center [1176, 277] width 15 height 20
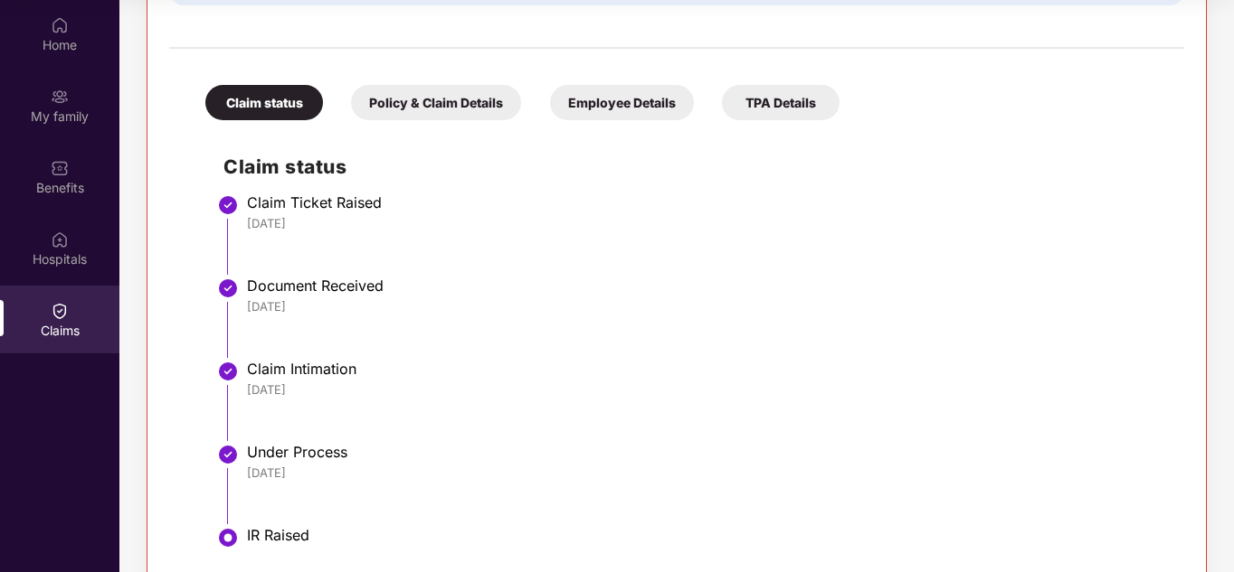
scroll to position [814, 0]
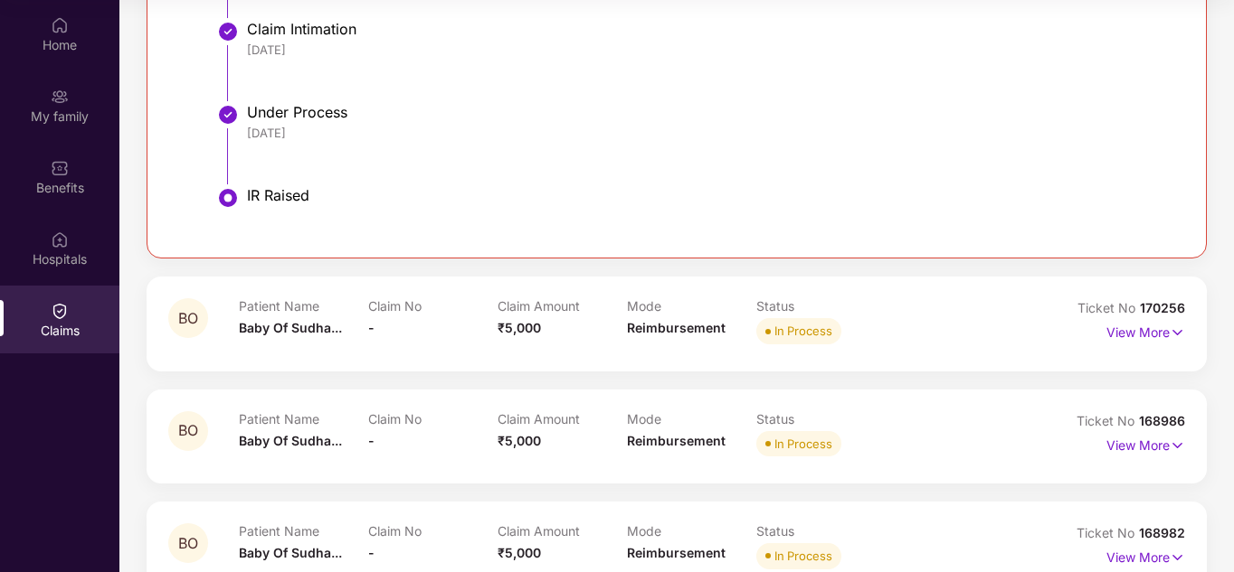
click at [296, 118] on div "Under Process" at bounding box center [706, 112] width 919 height 18
click at [276, 182] on li "Under Process [DATE]" at bounding box center [694, 150] width 942 height 83
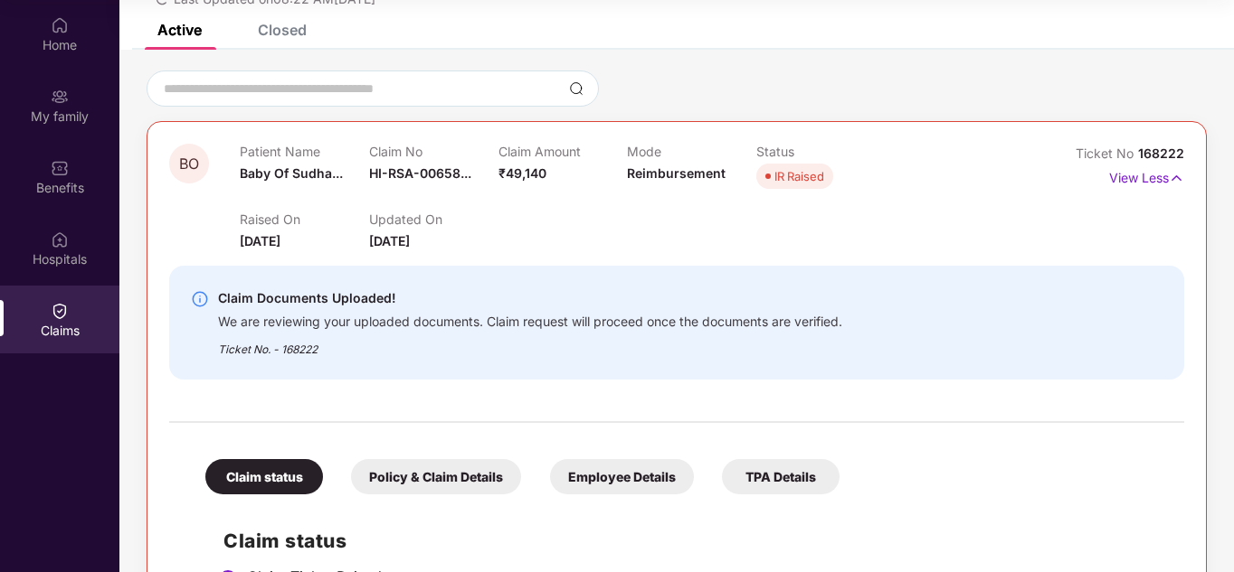
scroll to position [90, 0]
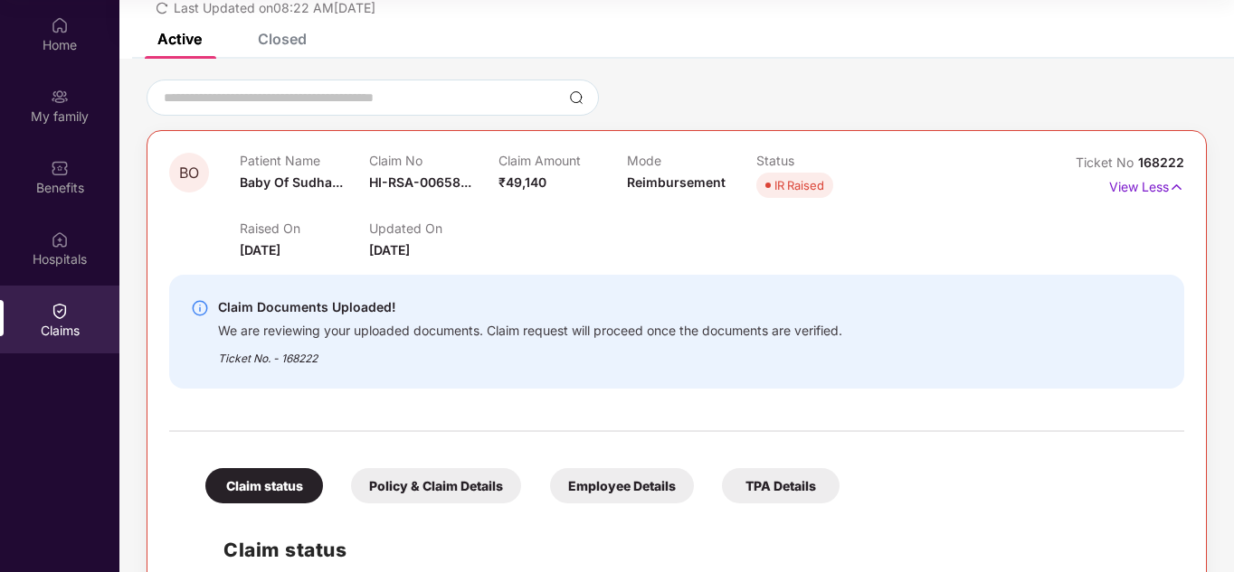
click at [288, 37] on div "Closed" at bounding box center [282, 39] width 49 height 18
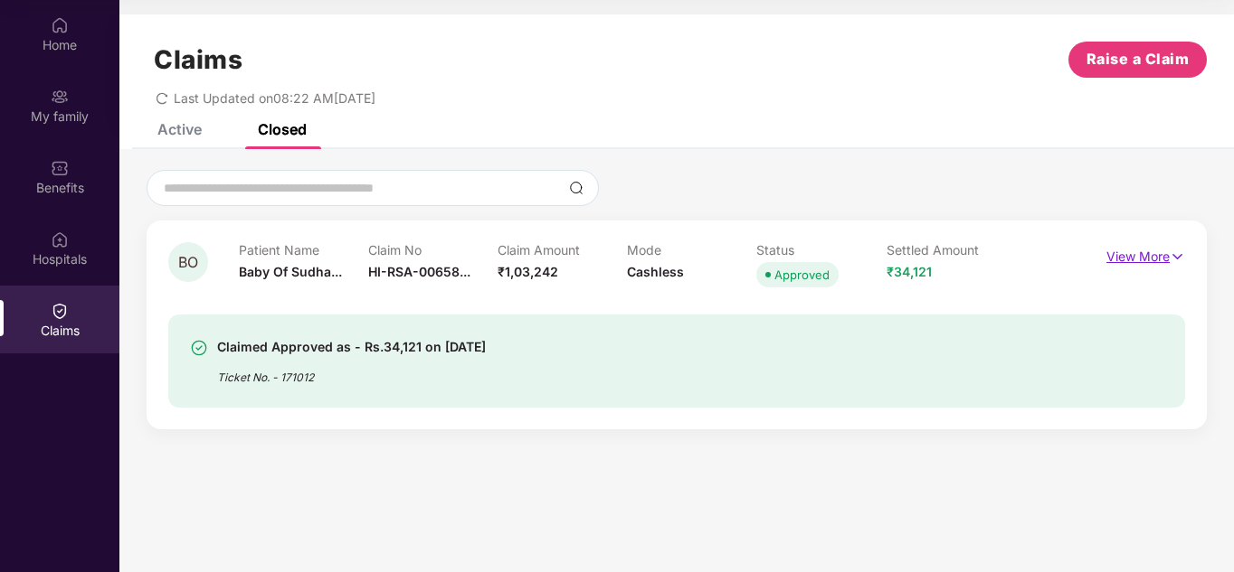
click at [1140, 259] on p "View More" at bounding box center [1145, 254] width 79 height 24
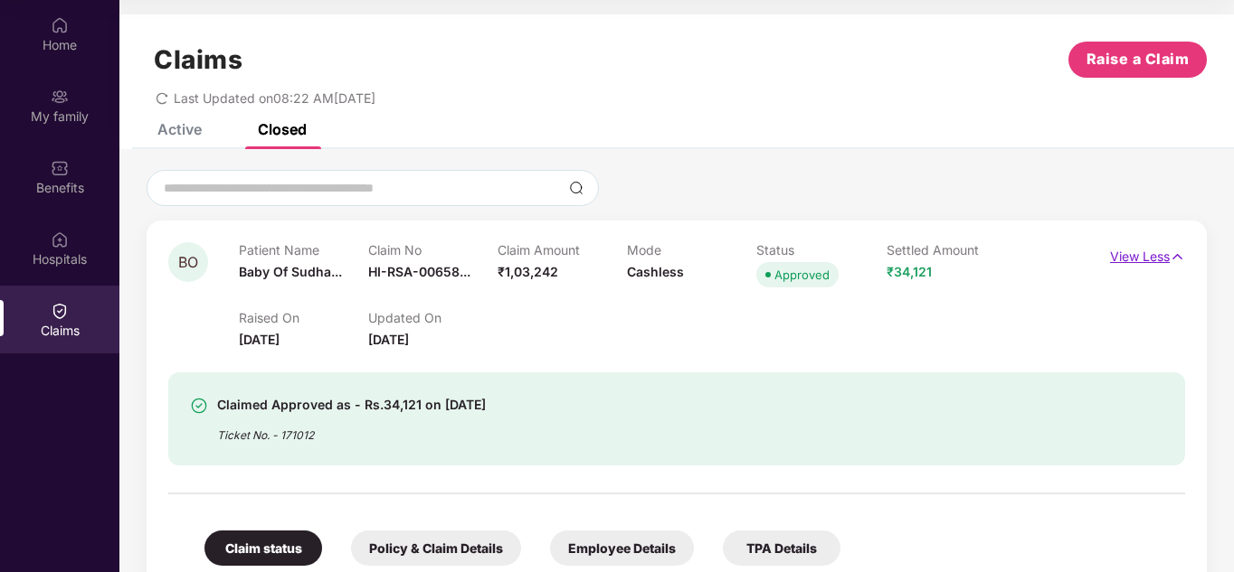
click at [1140, 259] on p "View Less" at bounding box center [1147, 254] width 75 height 24
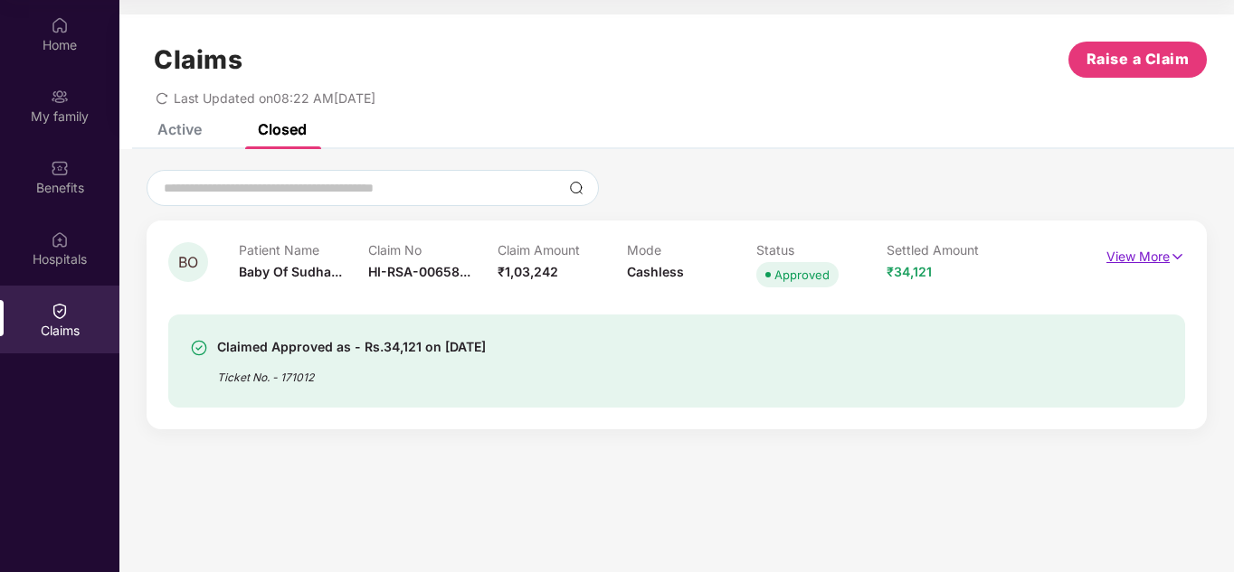
click at [1121, 257] on p "View More" at bounding box center [1145, 254] width 79 height 24
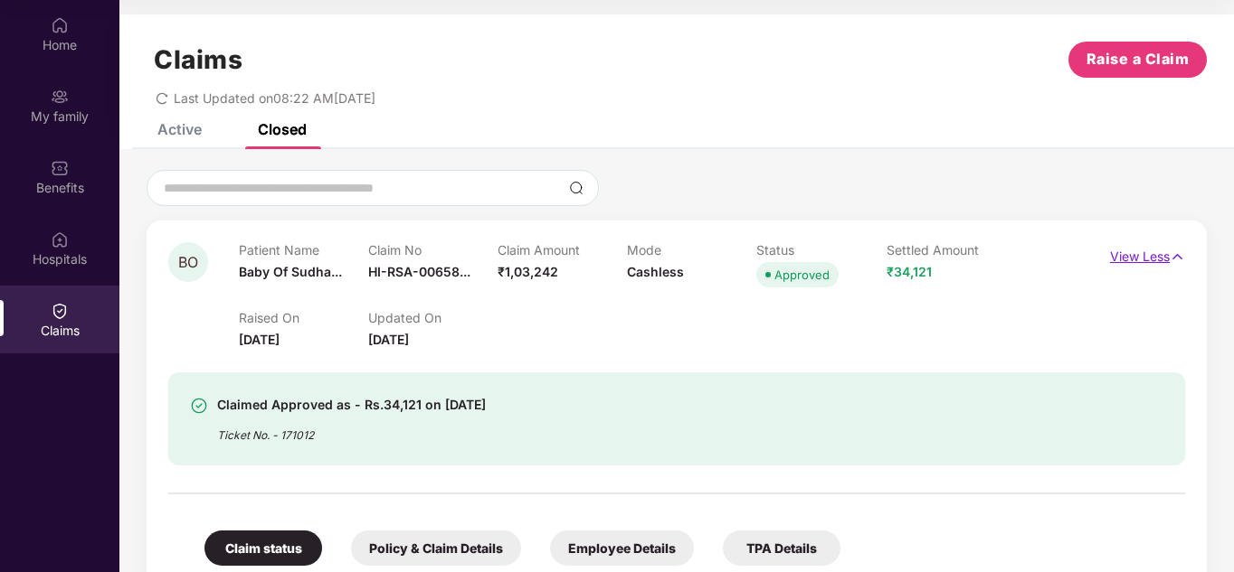
click at [1121, 257] on p "View Less" at bounding box center [1147, 254] width 75 height 24
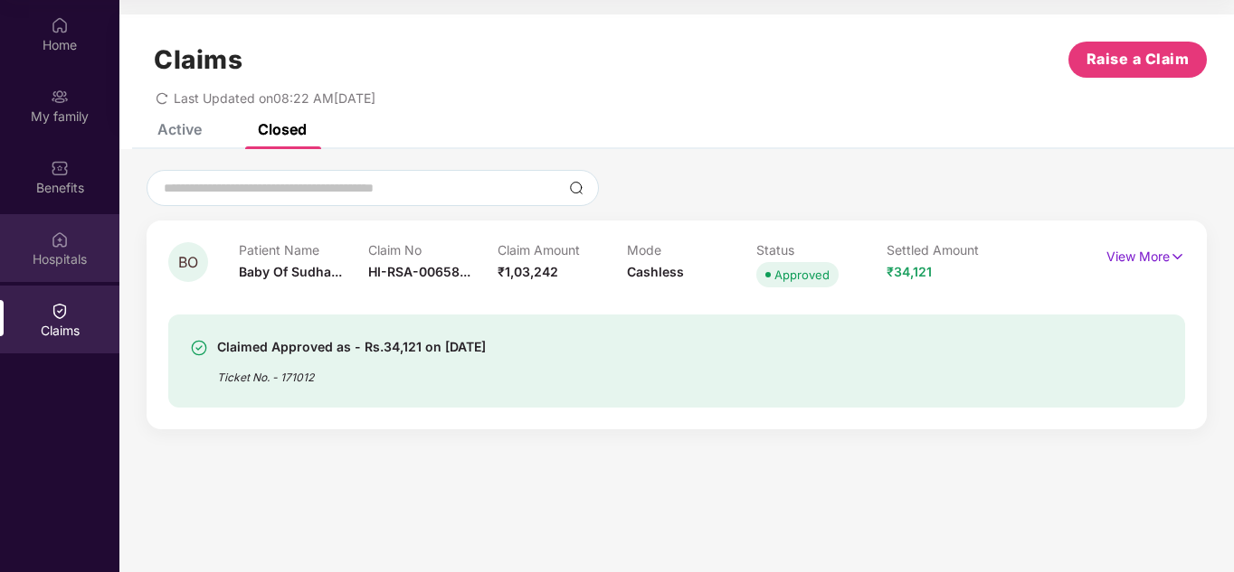
click at [69, 256] on div "Hospitals" at bounding box center [59, 260] width 119 height 18
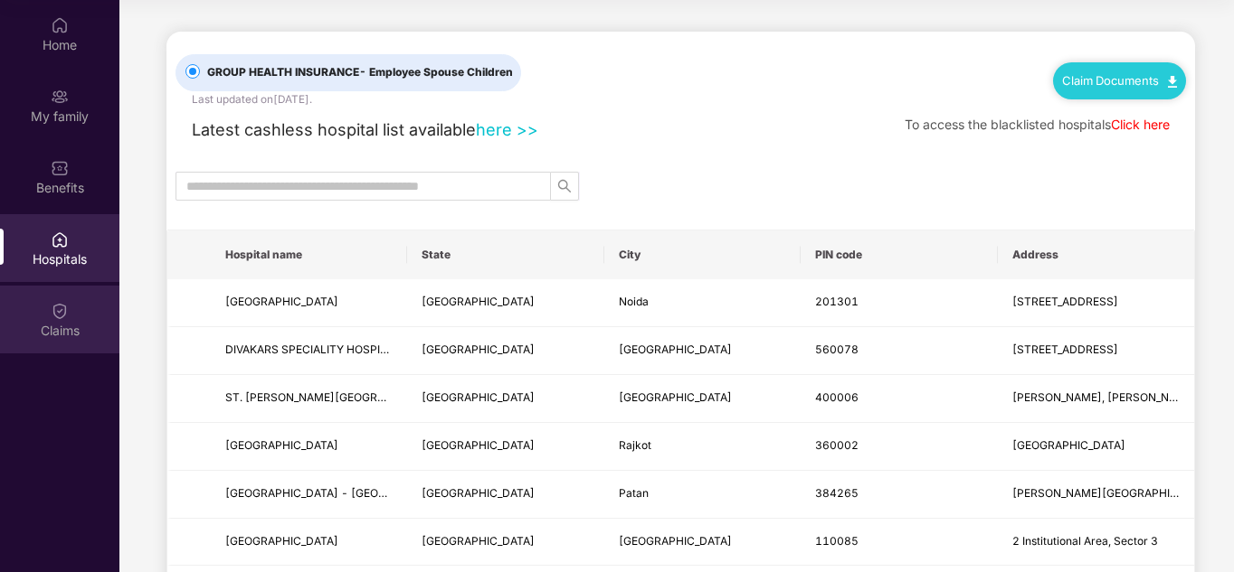
click at [74, 333] on div "Claims" at bounding box center [59, 331] width 119 height 18
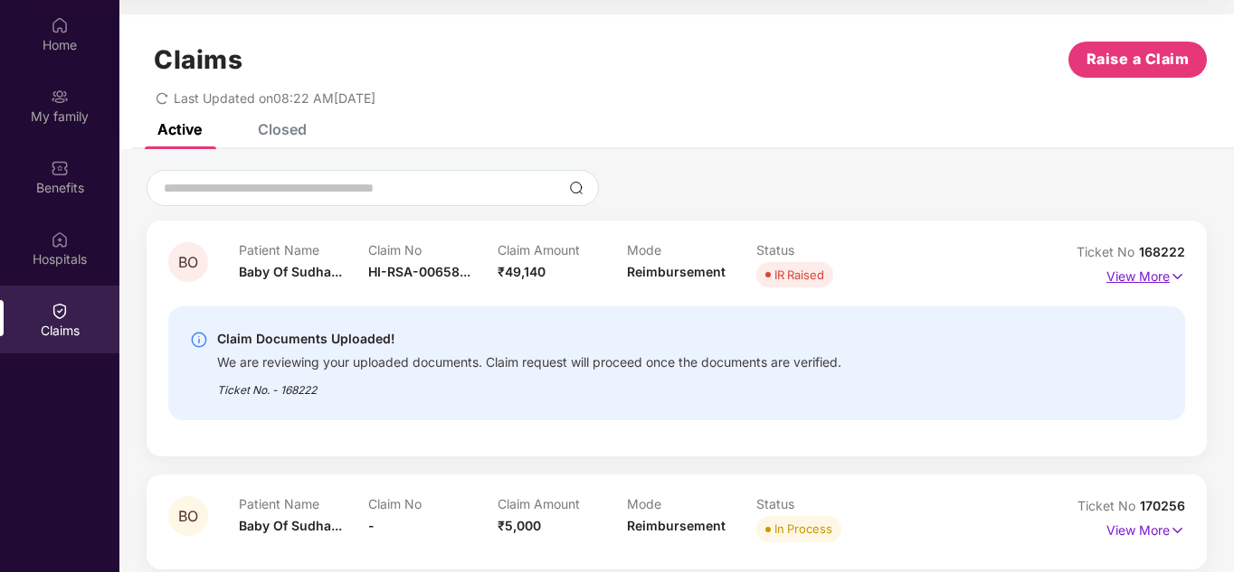
click at [1161, 278] on p "View More" at bounding box center [1145, 274] width 79 height 24
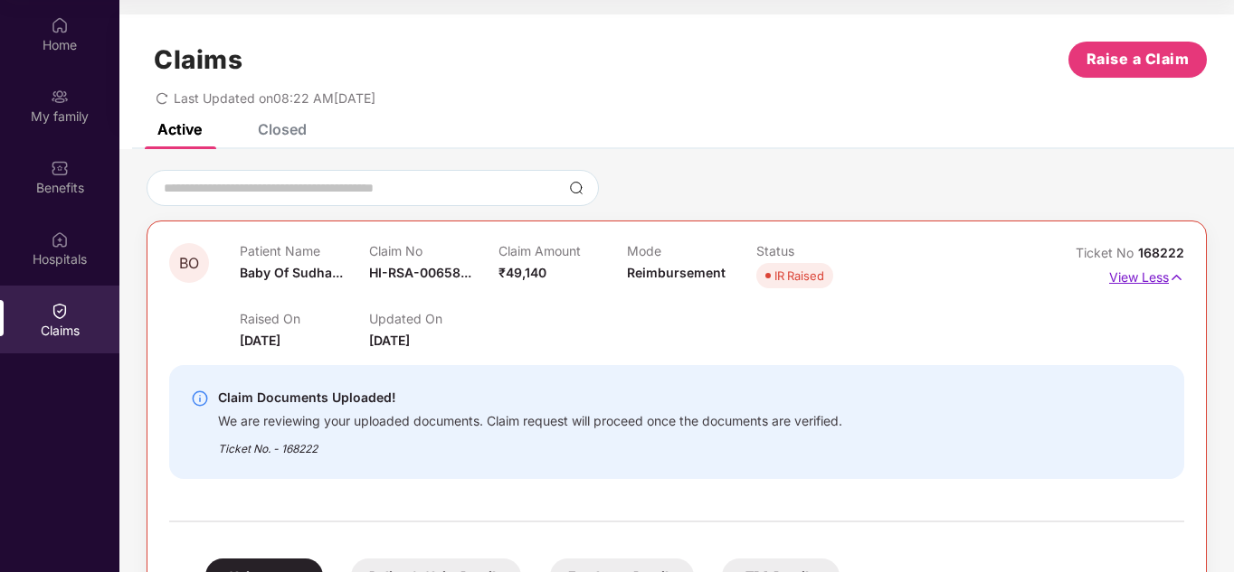
click at [1128, 273] on p "View Less" at bounding box center [1146, 275] width 75 height 24
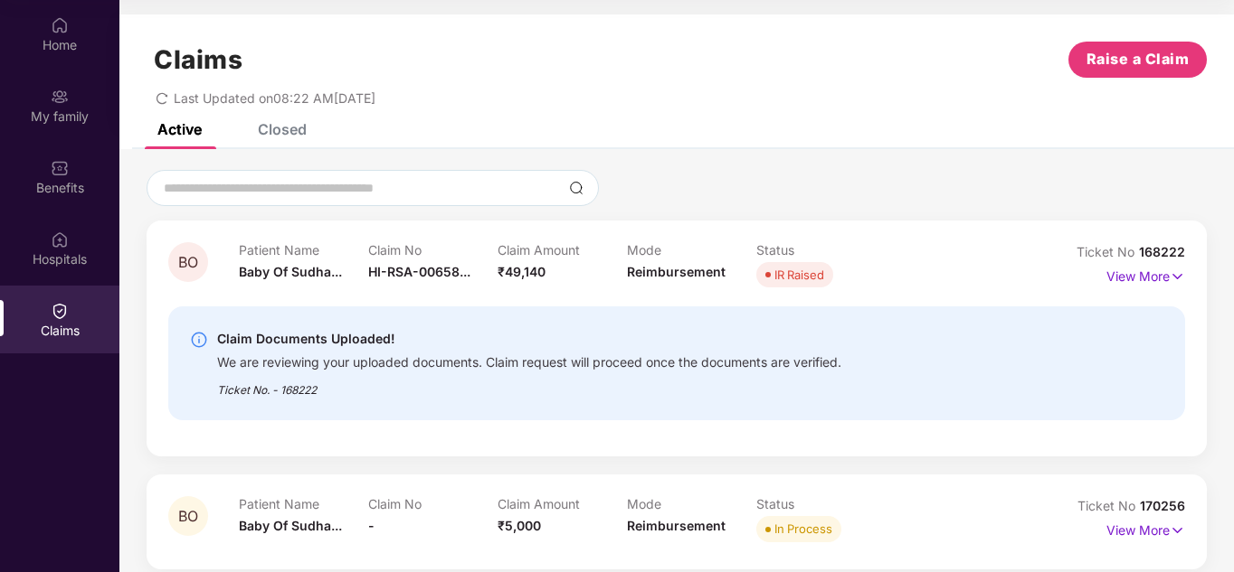
click at [421, 360] on div "We are reviewing your uploaded documents. Claim request will proceed once the d…" at bounding box center [529, 360] width 624 height 21
click at [199, 344] on img at bounding box center [199, 340] width 18 height 18
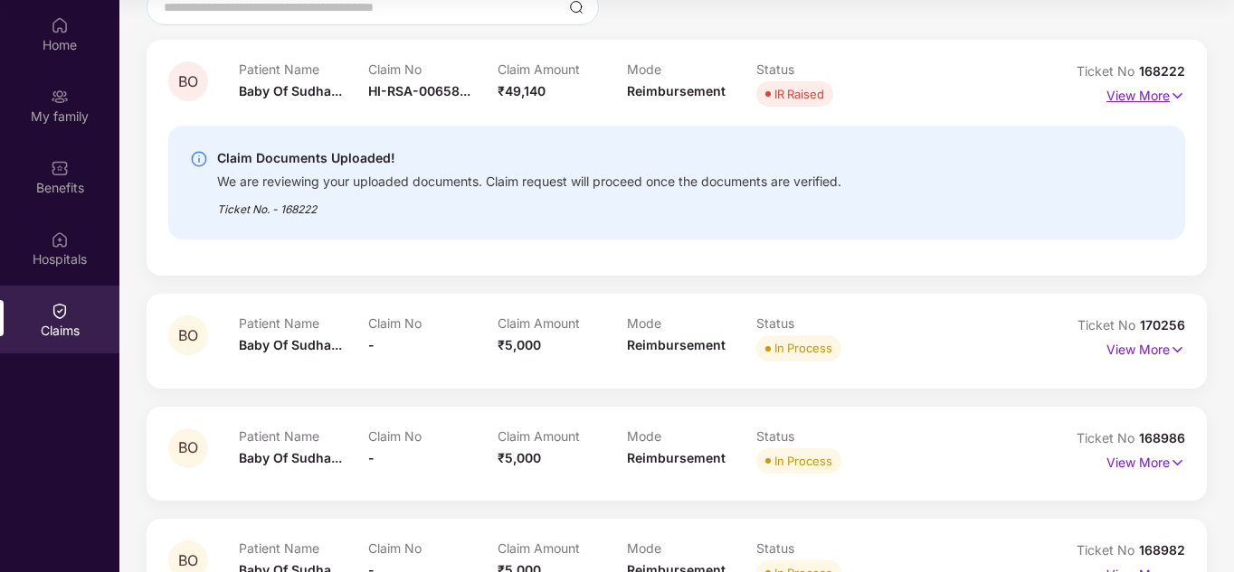
click at [1181, 102] on img at bounding box center [1176, 96] width 15 height 20
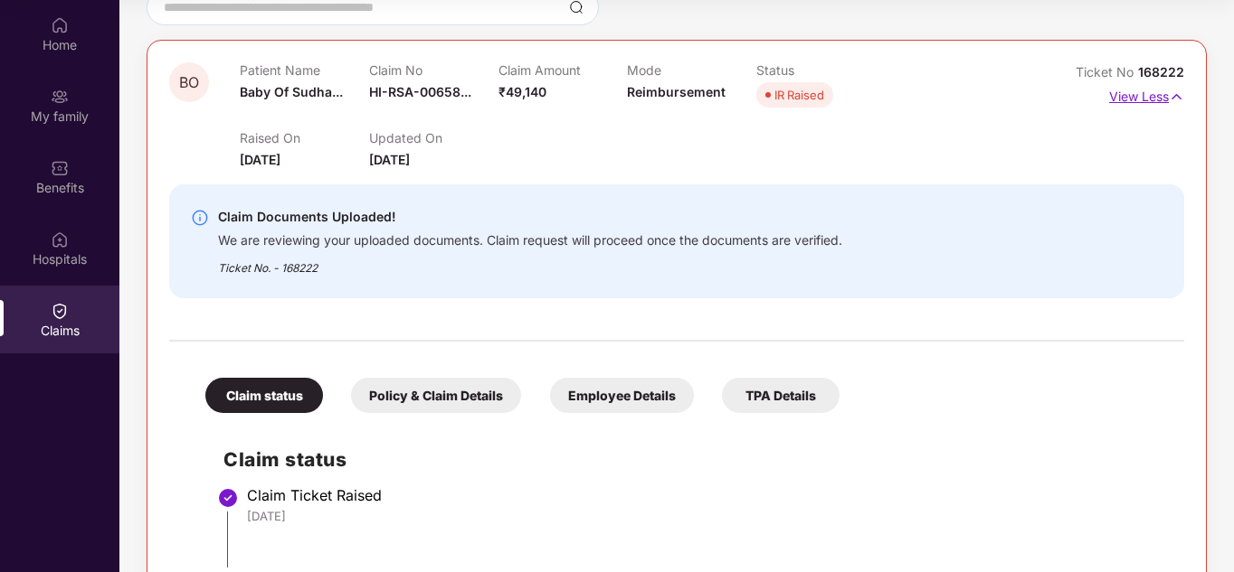
click at [1179, 99] on img at bounding box center [1175, 97] width 15 height 20
